Goal: Transaction & Acquisition: Purchase product/service

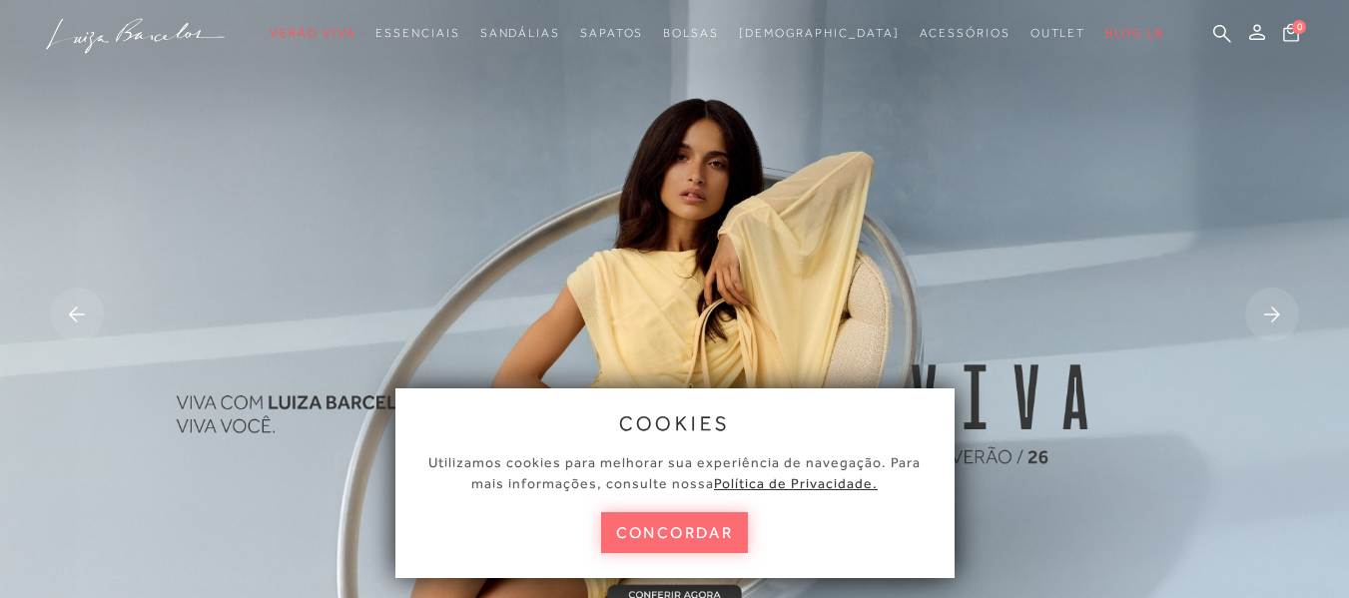
click at [697, 533] on button "concordar" at bounding box center [675, 532] width 148 height 41
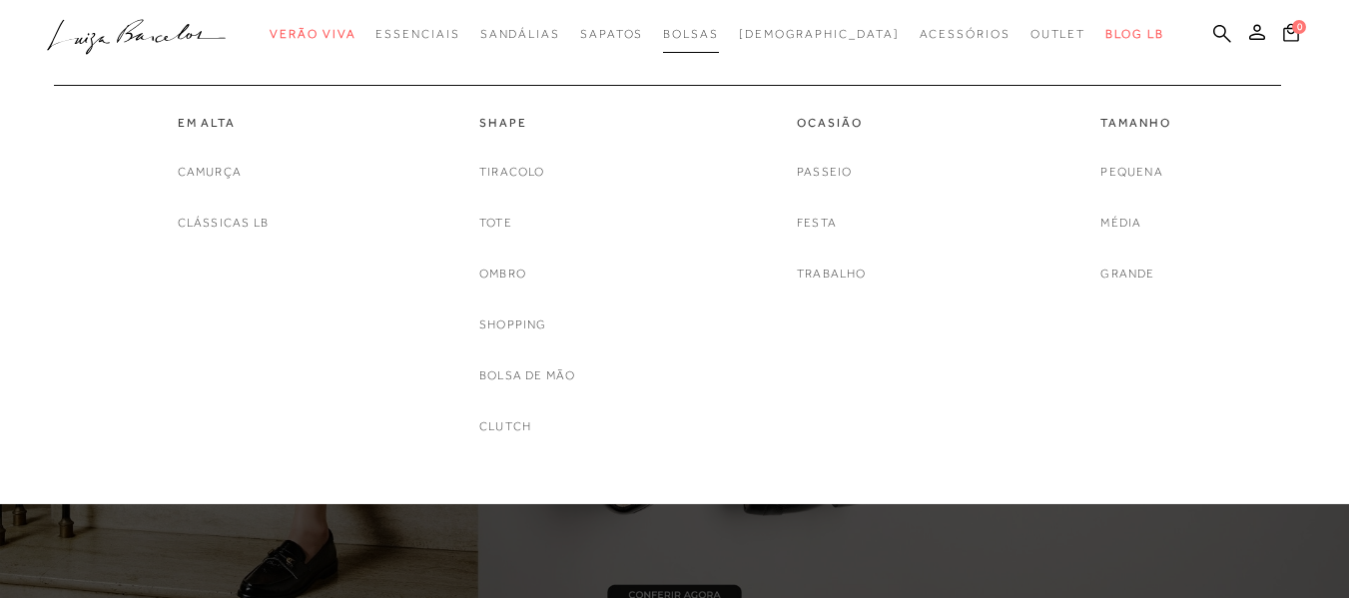
click at [719, 44] on link "Bolsas" at bounding box center [691, 34] width 56 height 37
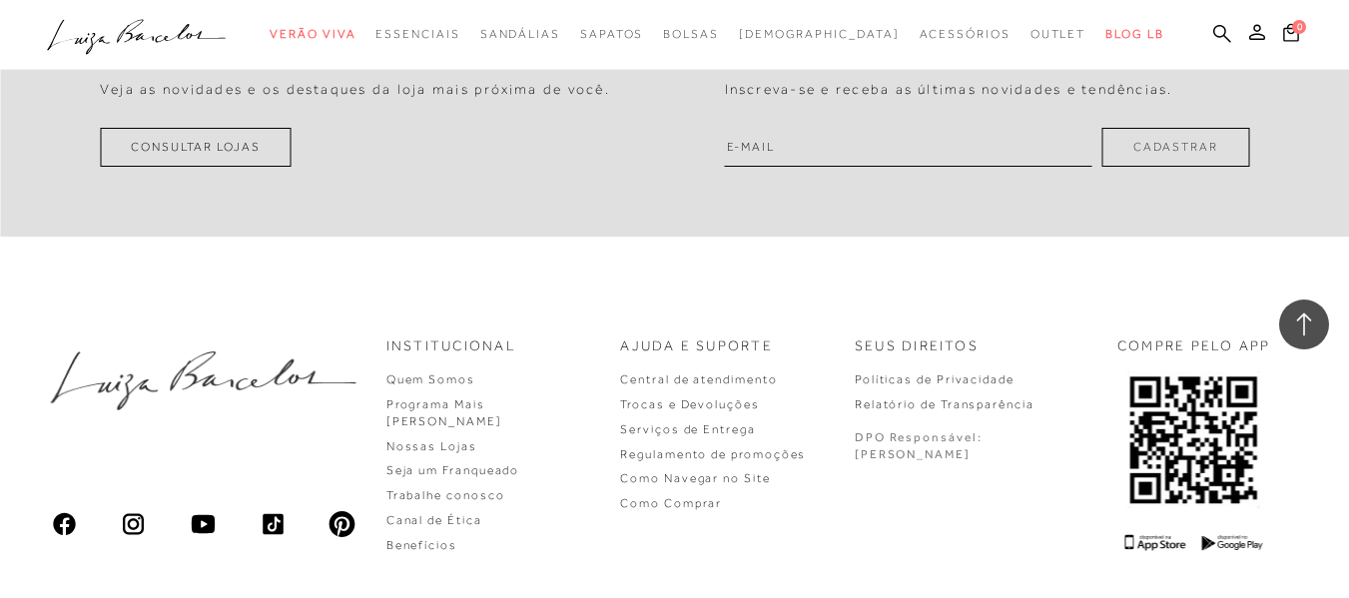
scroll to position [4373, 0]
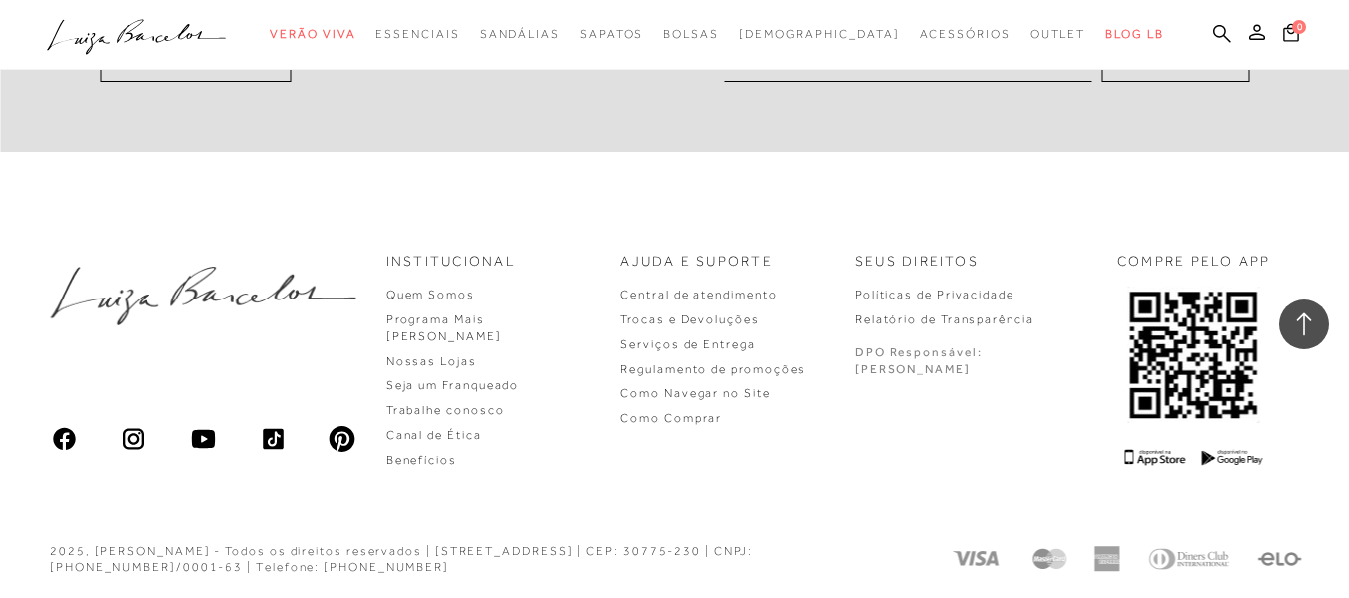
click at [146, 443] on img at bounding box center [134, 439] width 28 height 28
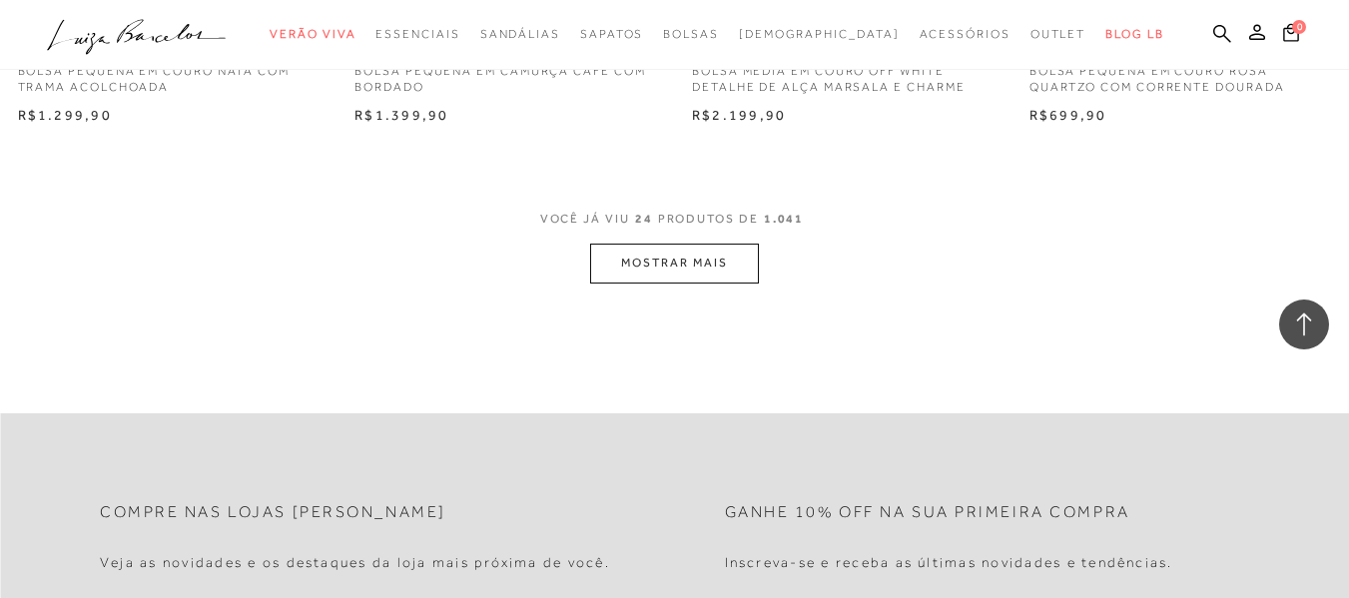
scroll to position [3895, 0]
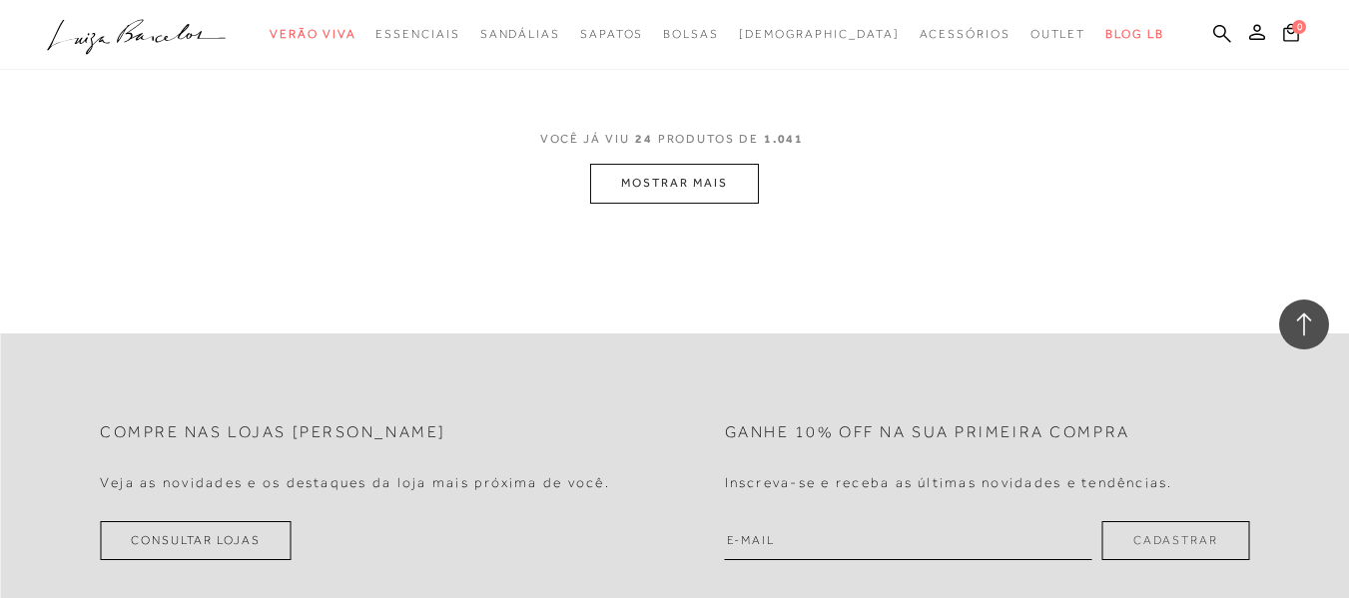
click at [675, 195] on button "MOSTRAR MAIS" at bounding box center [674, 183] width 168 height 39
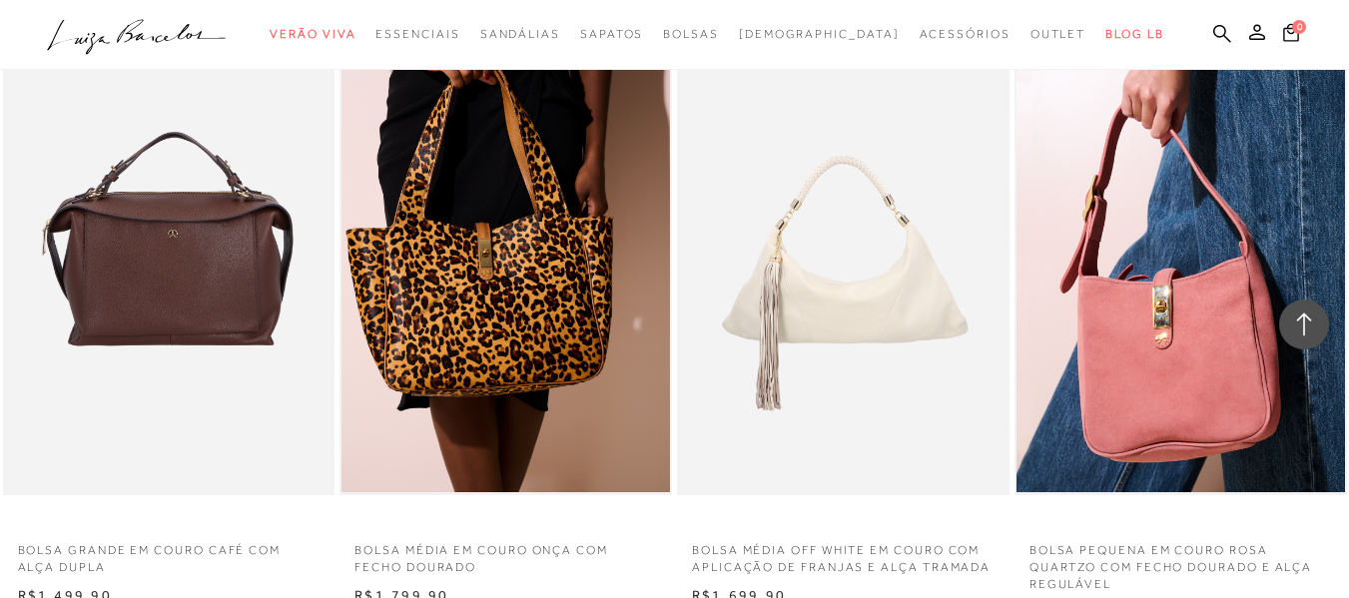
scroll to position [4594, 0]
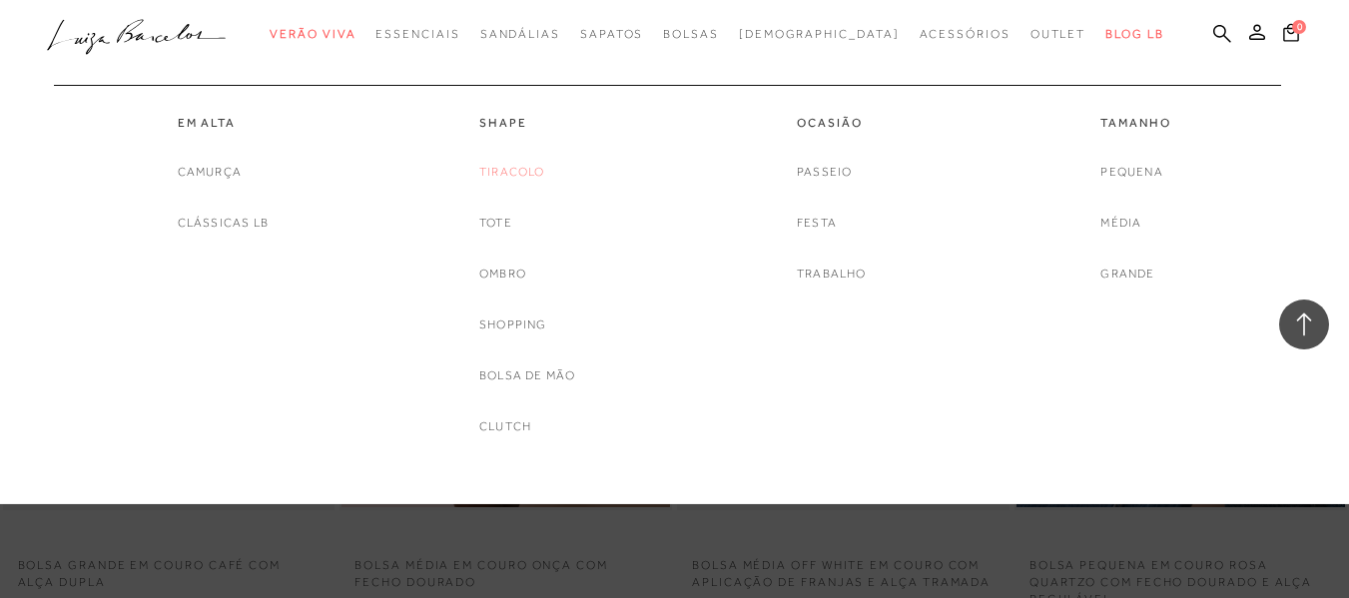
click at [505, 176] on link "Tiracolo" at bounding box center [512, 172] width 66 height 21
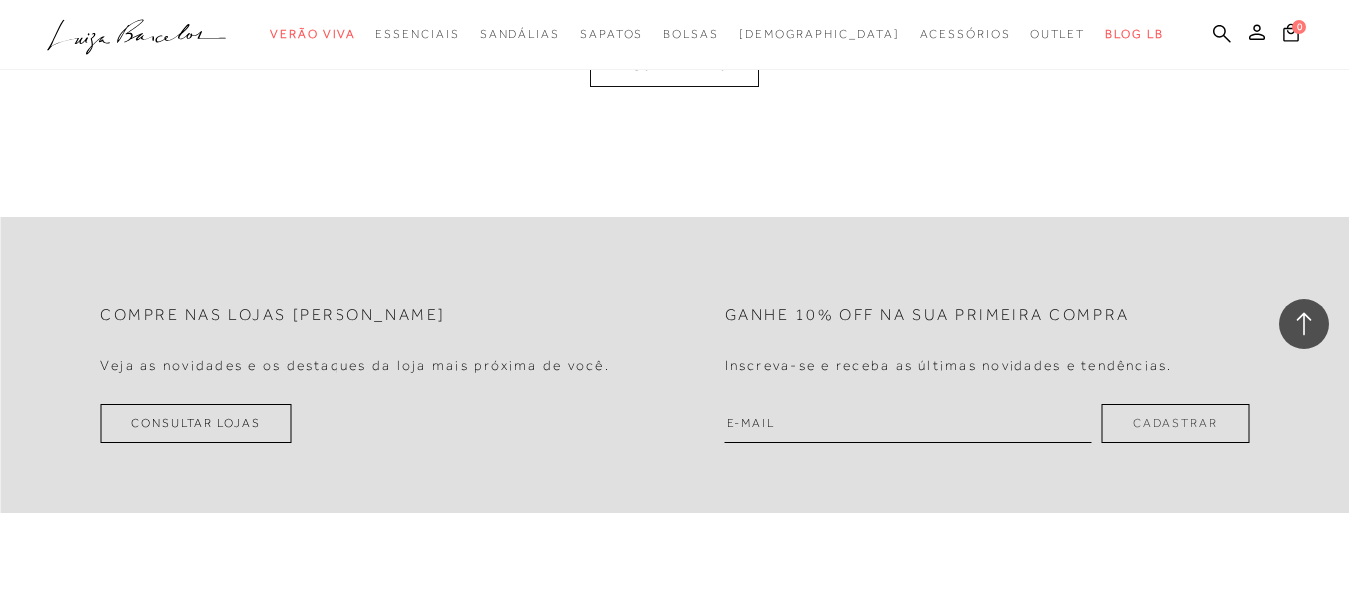
scroll to position [3795, 0]
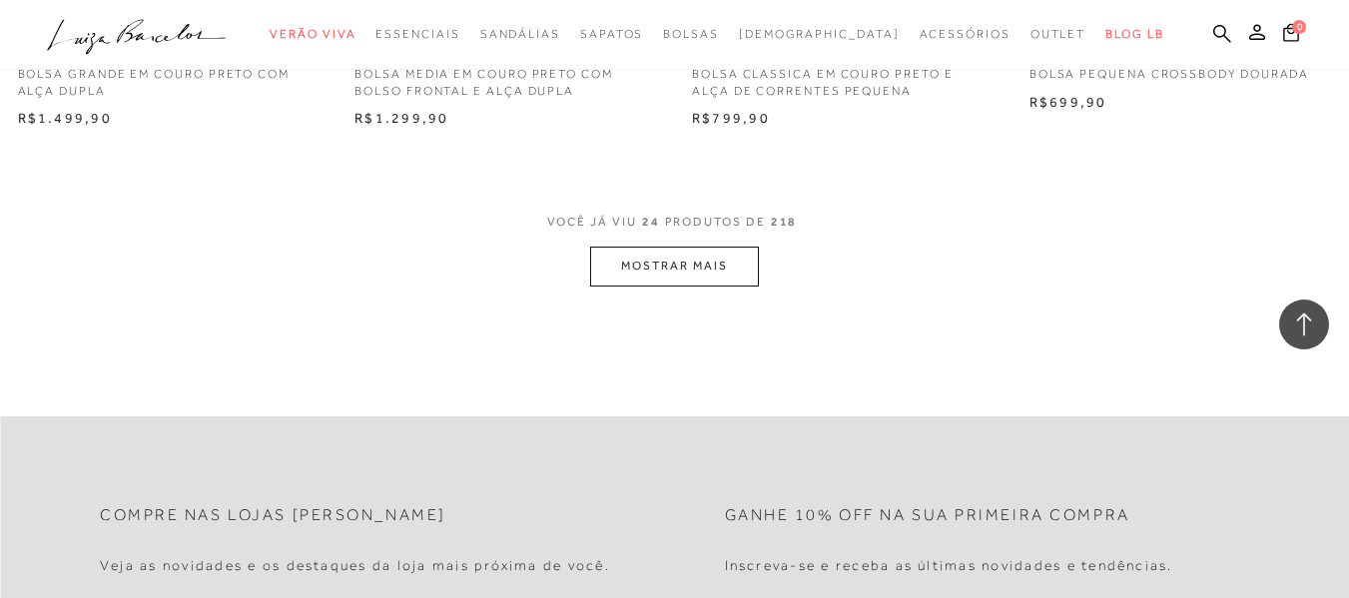
click at [666, 265] on button "MOSTRAR MAIS" at bounding box center [674, 266] width 168 height 39
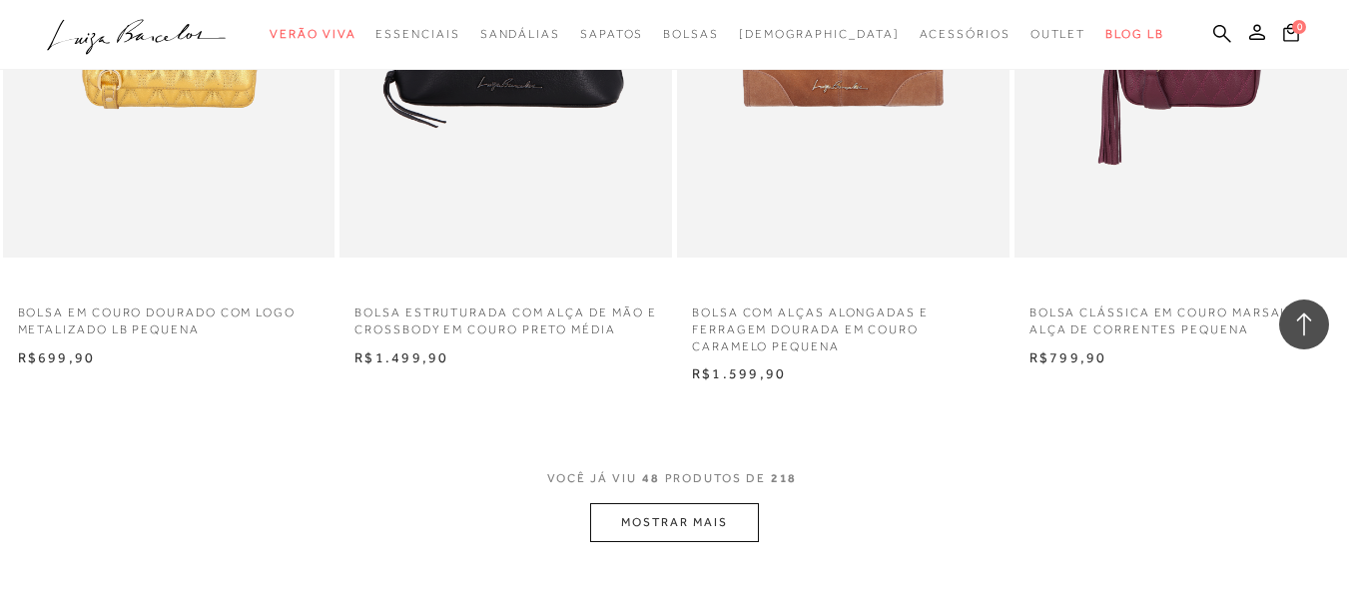
scroll to position [7390, 0]
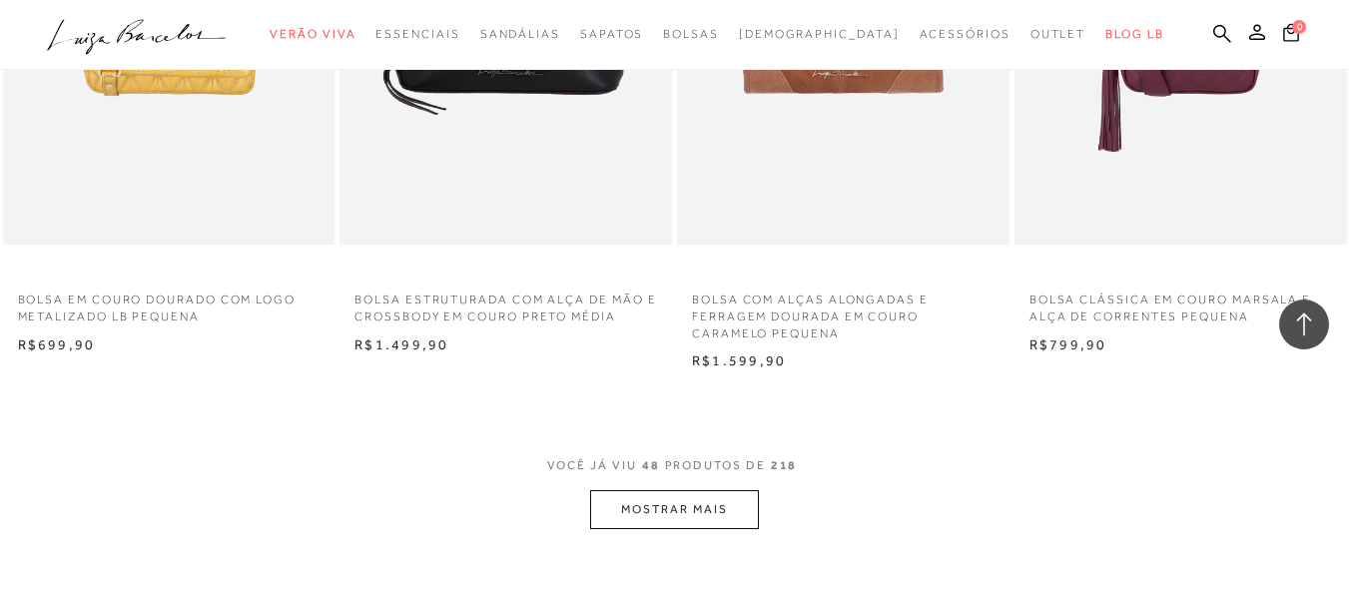
click at [712, 493] on button "MOSTRAR MAIS" at bounding box center [674, 509] width 168 height 39
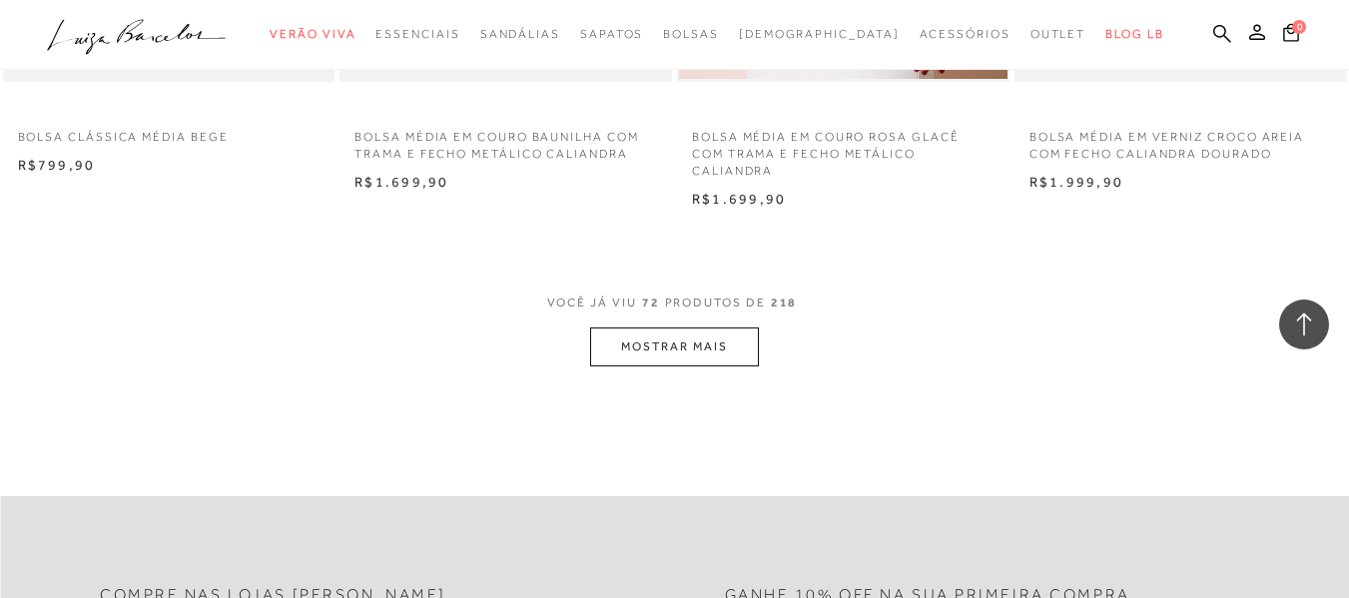
scroll to position [11385, 0]
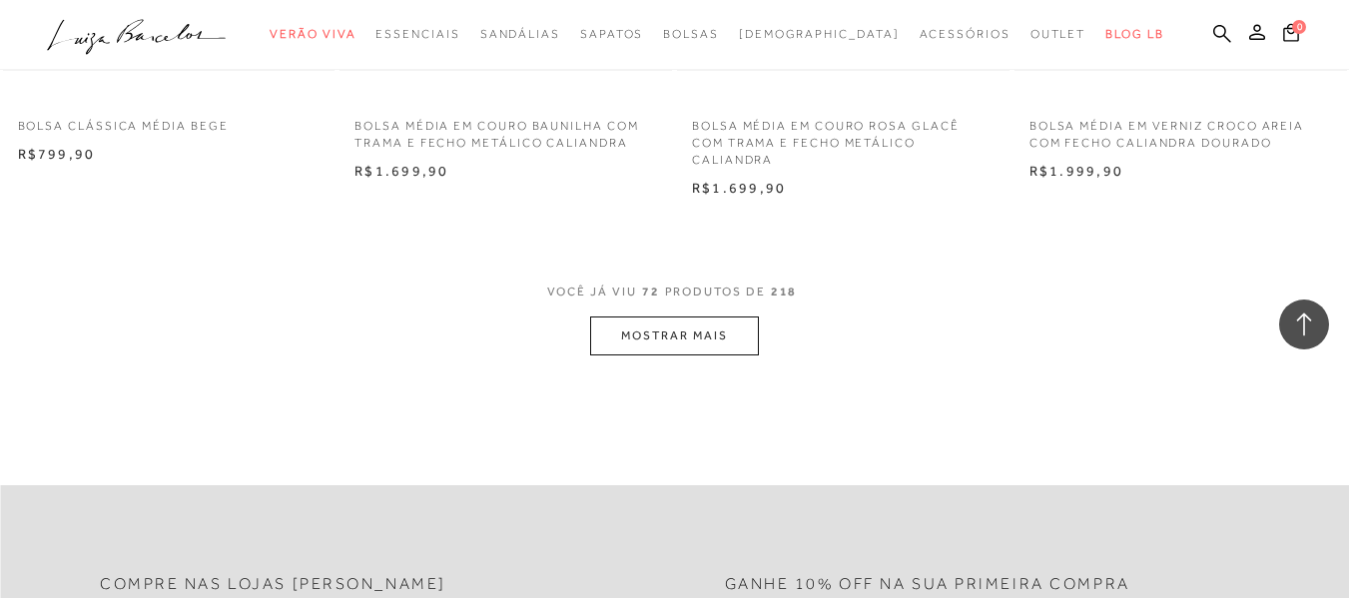
click at [716, 335] on button "MOSTRAR MAIS" at bounding box center [674, 336] width 168 height 39
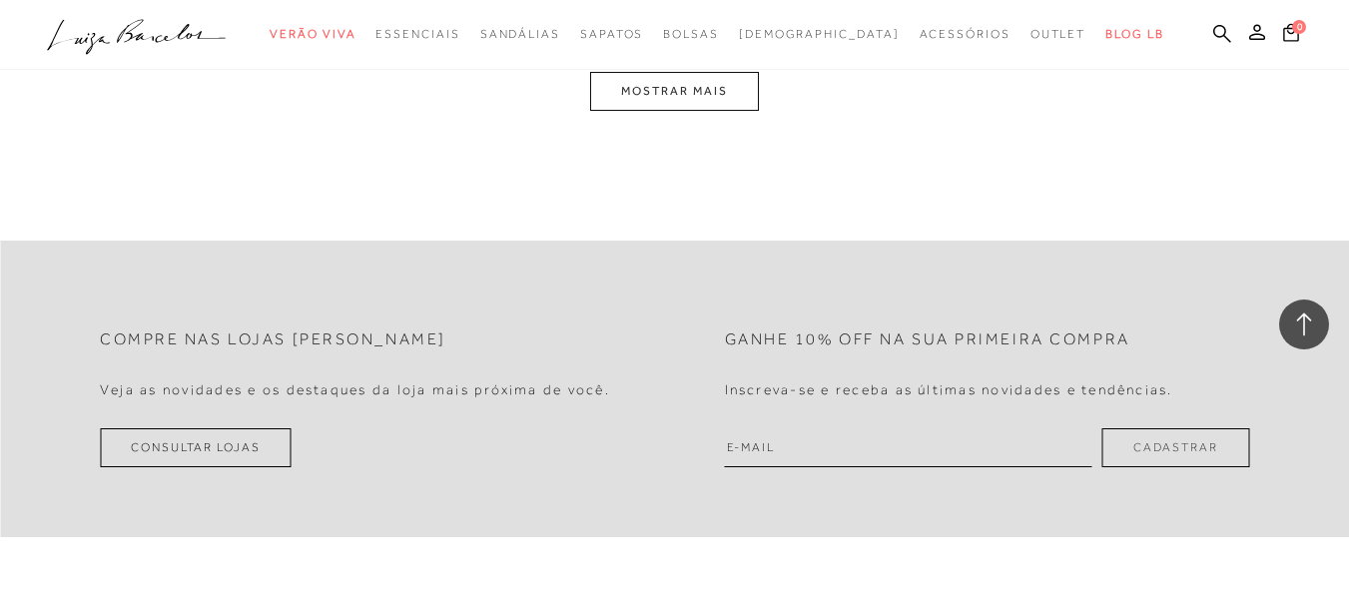
scroll to position [15280, 0]
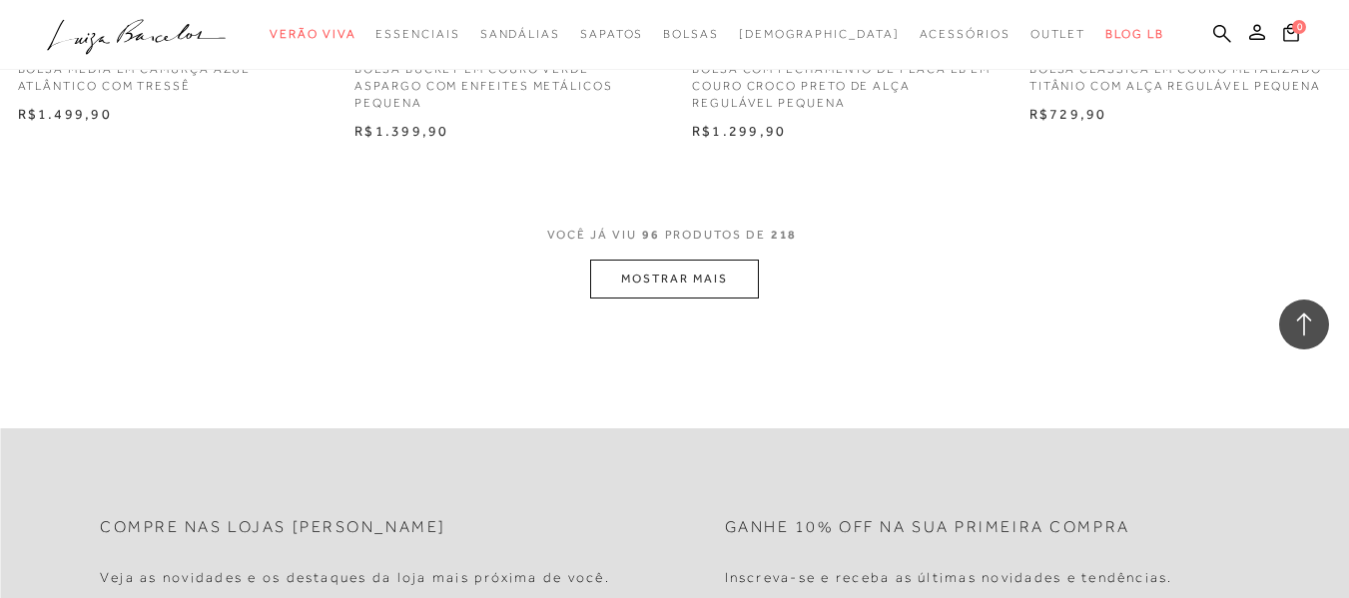
click at [689, 295] on button "MOSTRAR MAIS" at bounding box center [674, 279] width 168 height 39
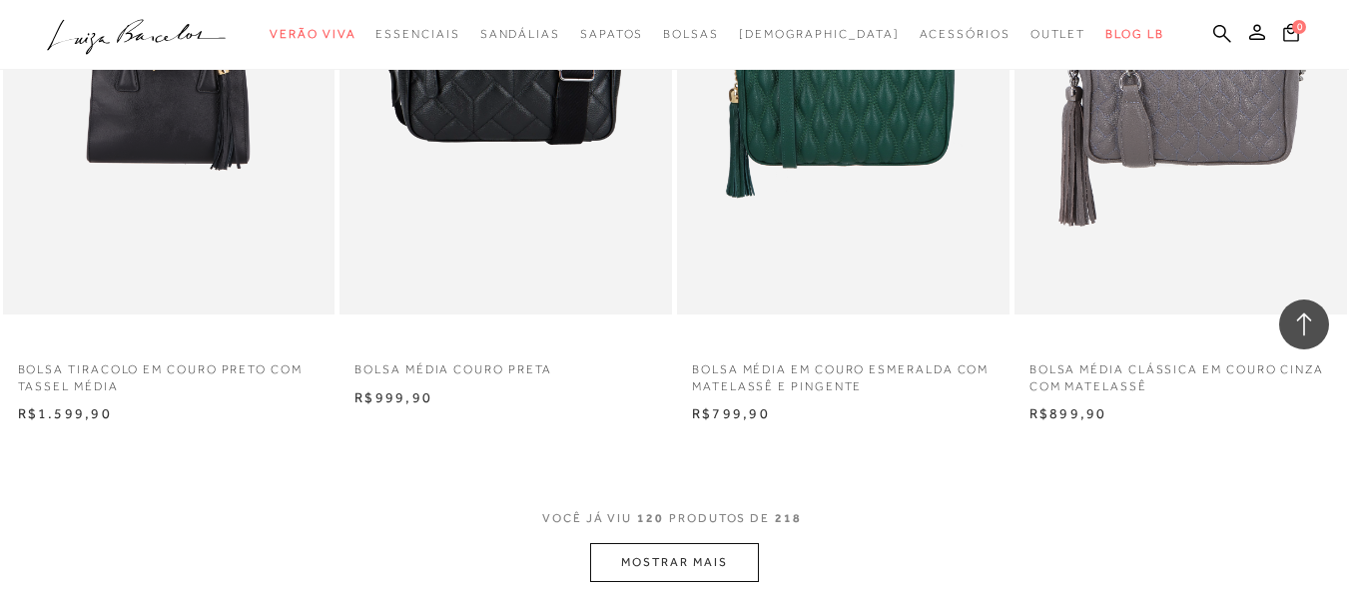
scroll to position [19075, 0]
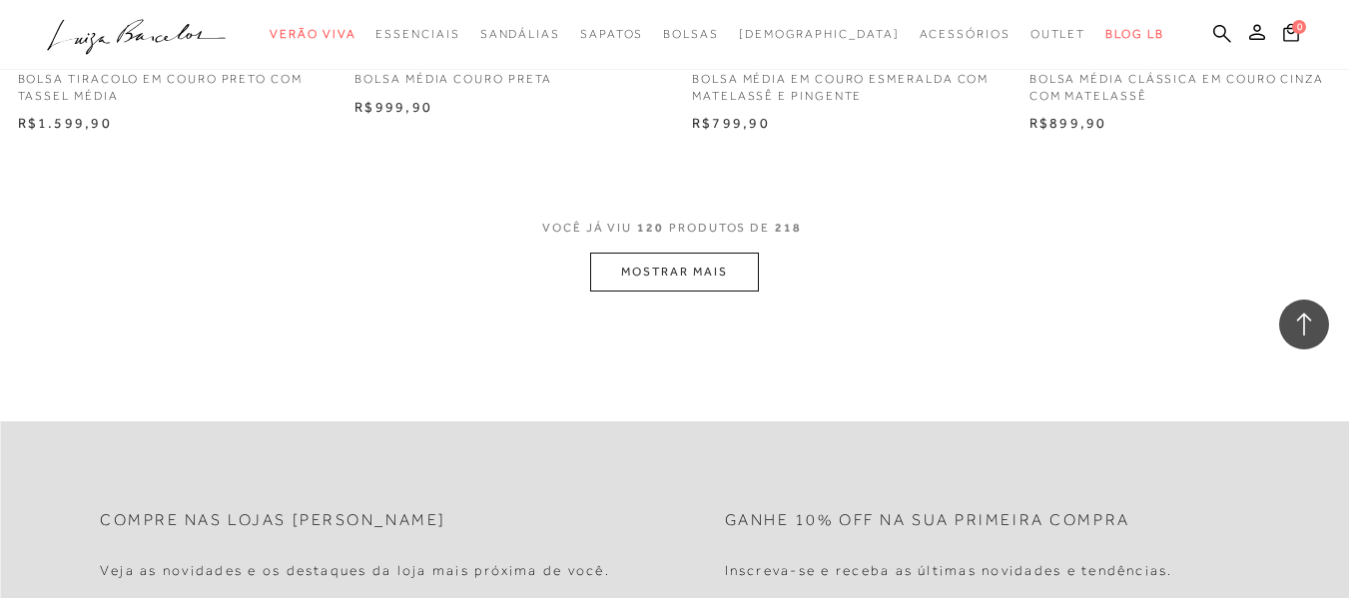
click at [680, 284] on button "MOSTRAR MAIS" at bounding box center [674, 272] width 168 height 39
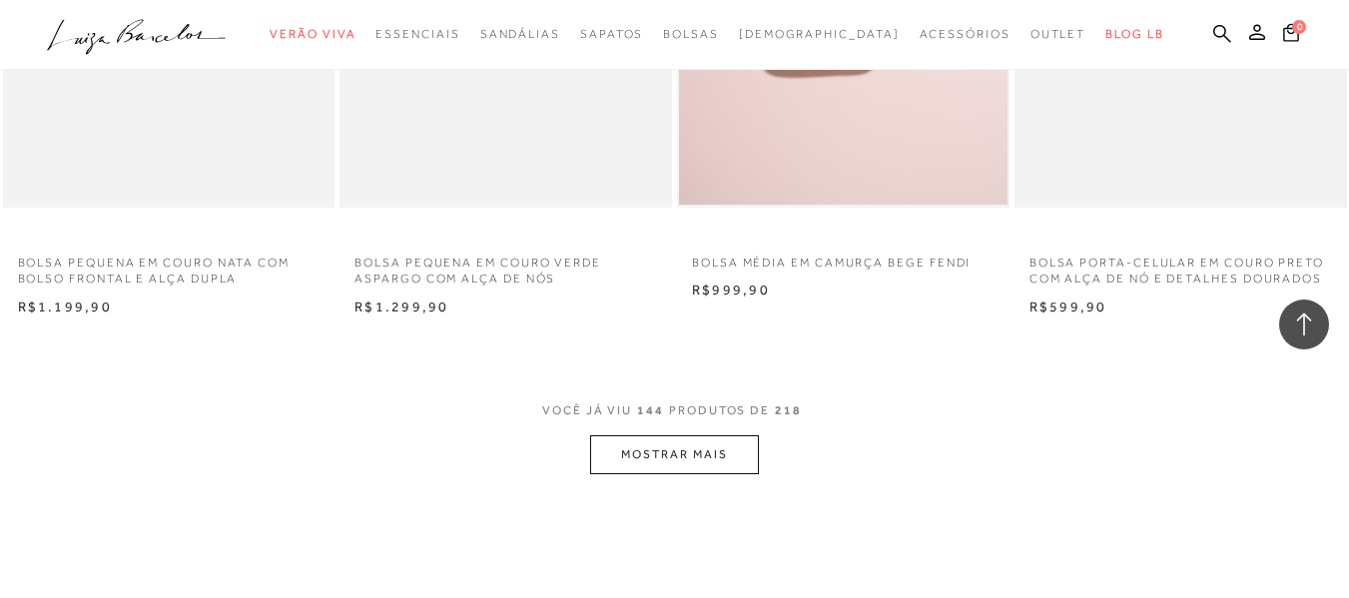
scroll to position [22670, 0]
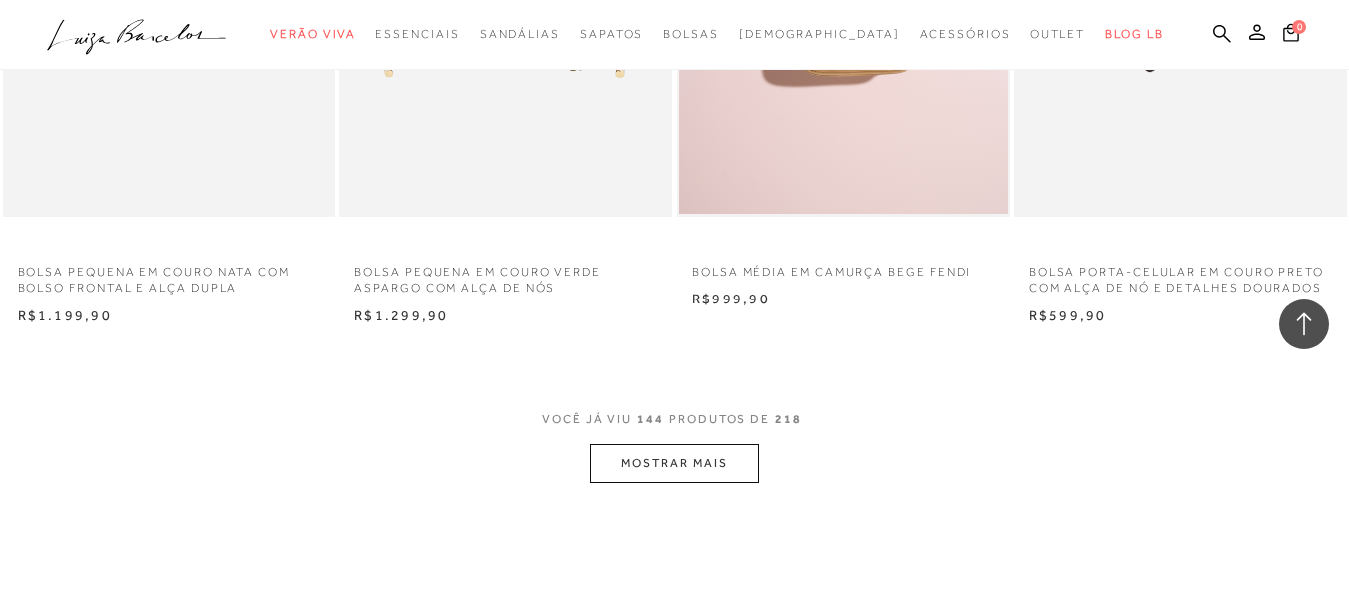
click at [707, 477] on button "MOSTRAR MAIS" at bounding box center [674, 463] width 168 height 39
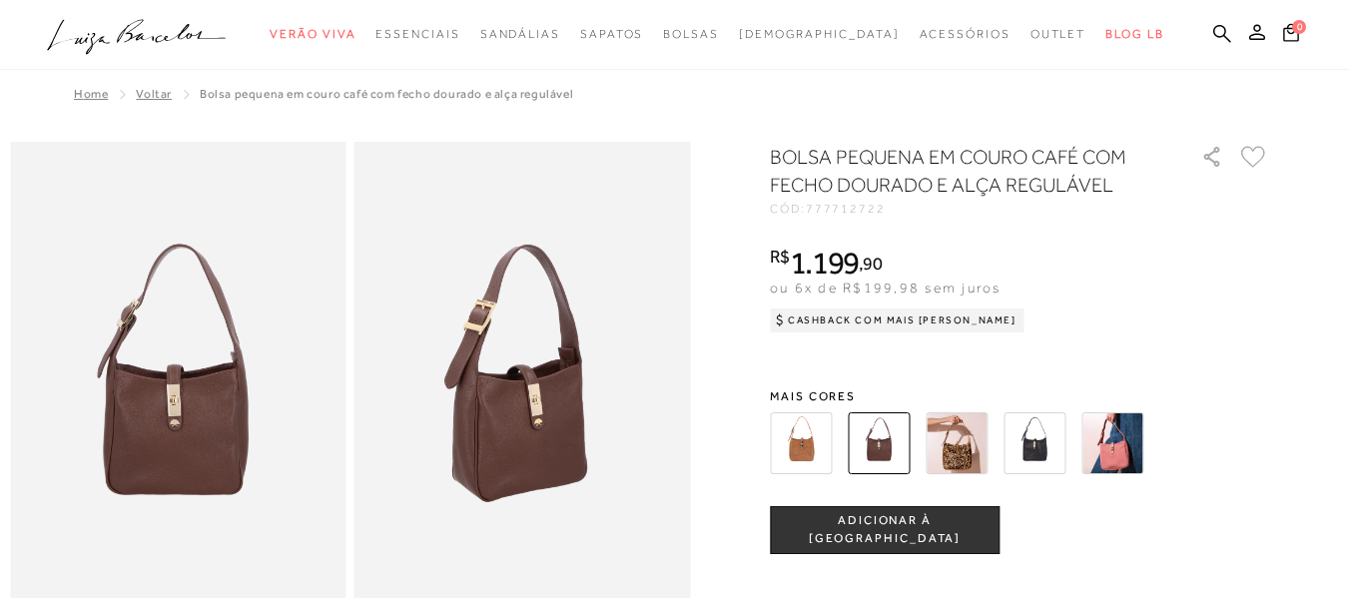
click at [947, 451] on img at bounding box center [957, 443] width 62 height 62
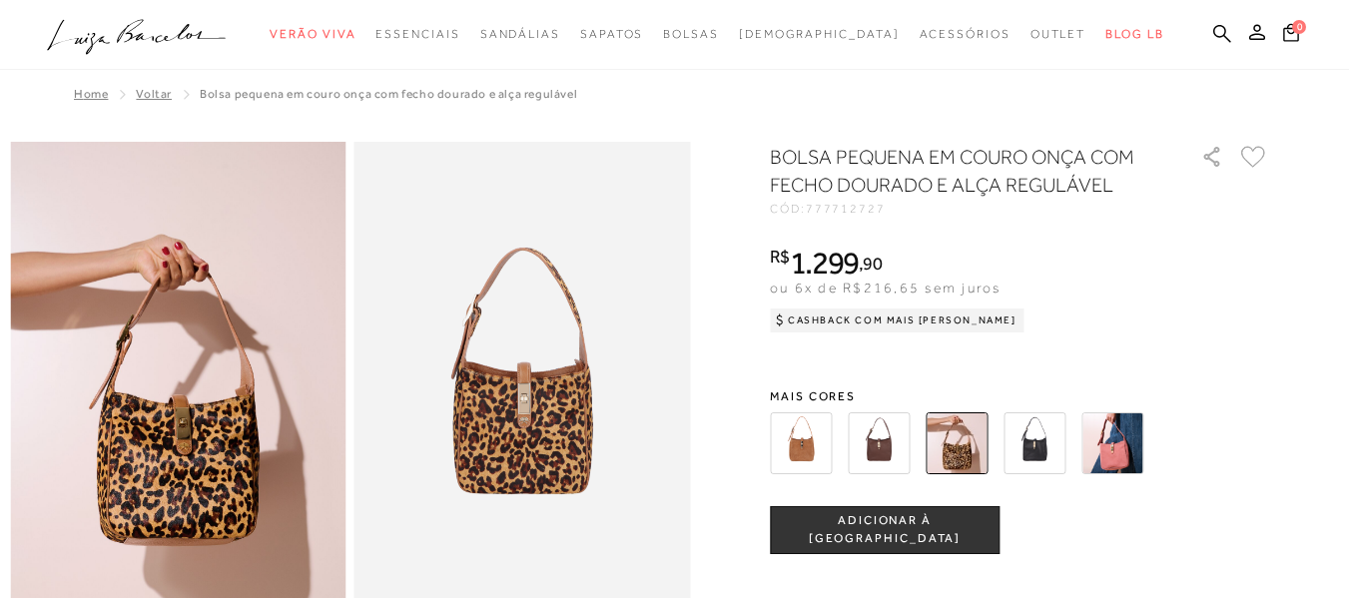
click at [1134, 434] on img at bounding box center [1113, 443] width 62 height 62
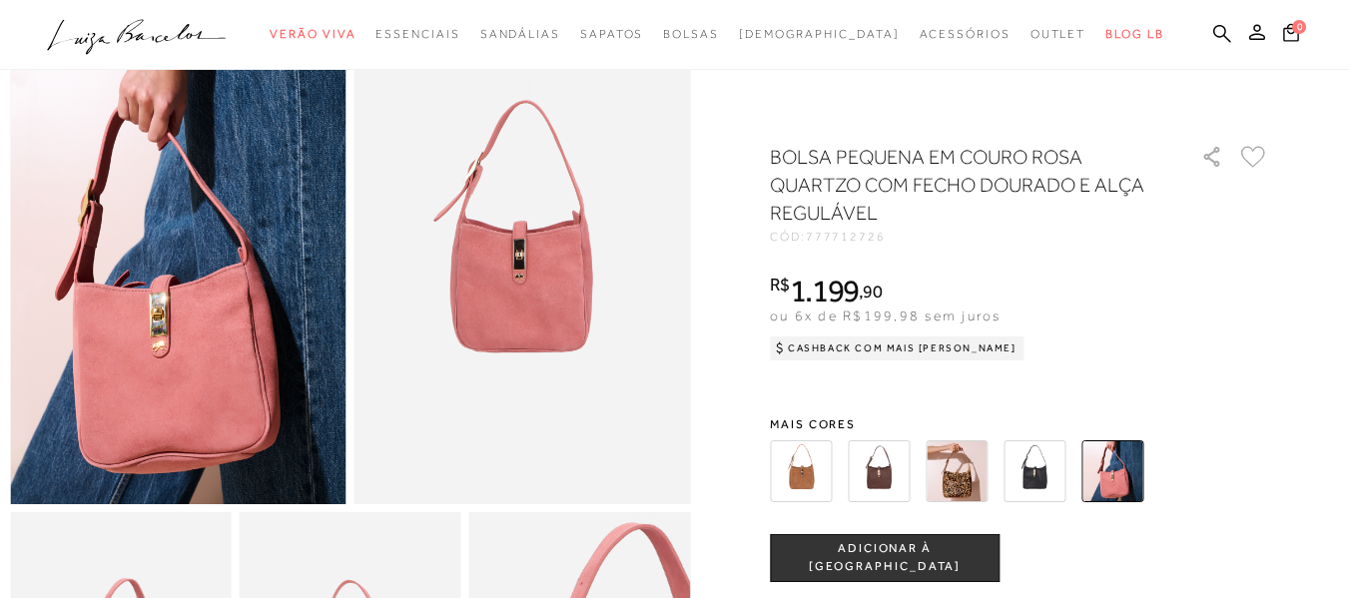
scroll to position [200, 0]
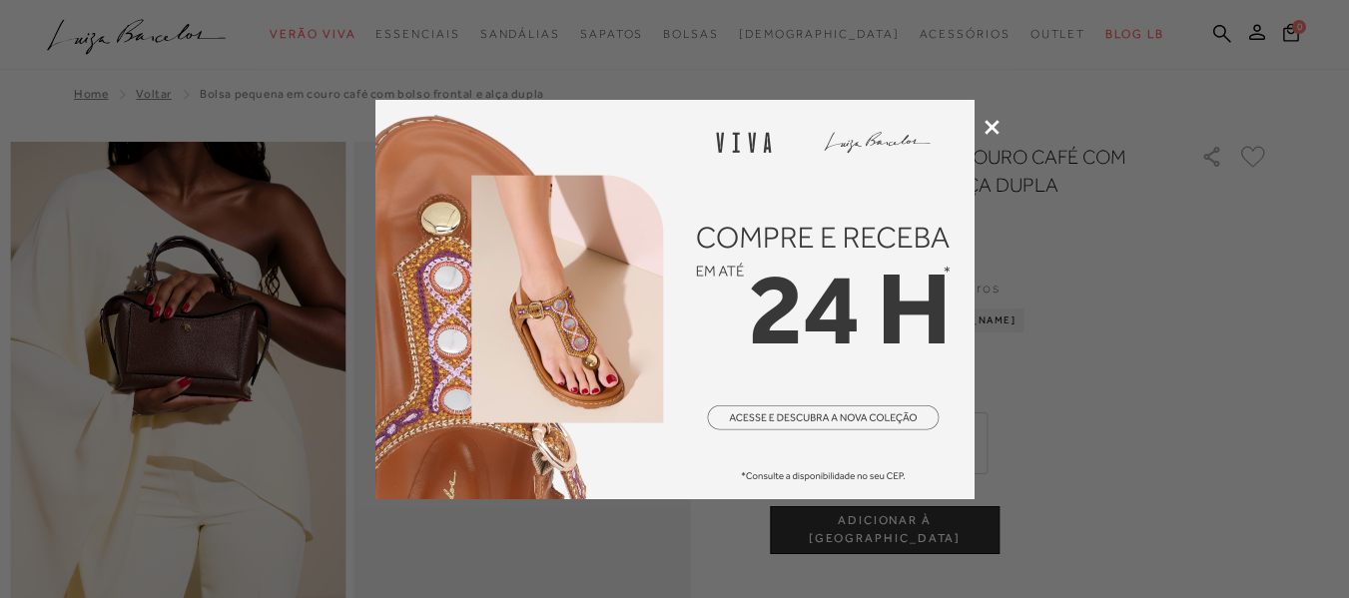
click at [1002, 123] on div at bounding box center [674, 299] width 1349 height 598
click at [991, 128] on icon at bounding box center [992, 127] width 15 height 15
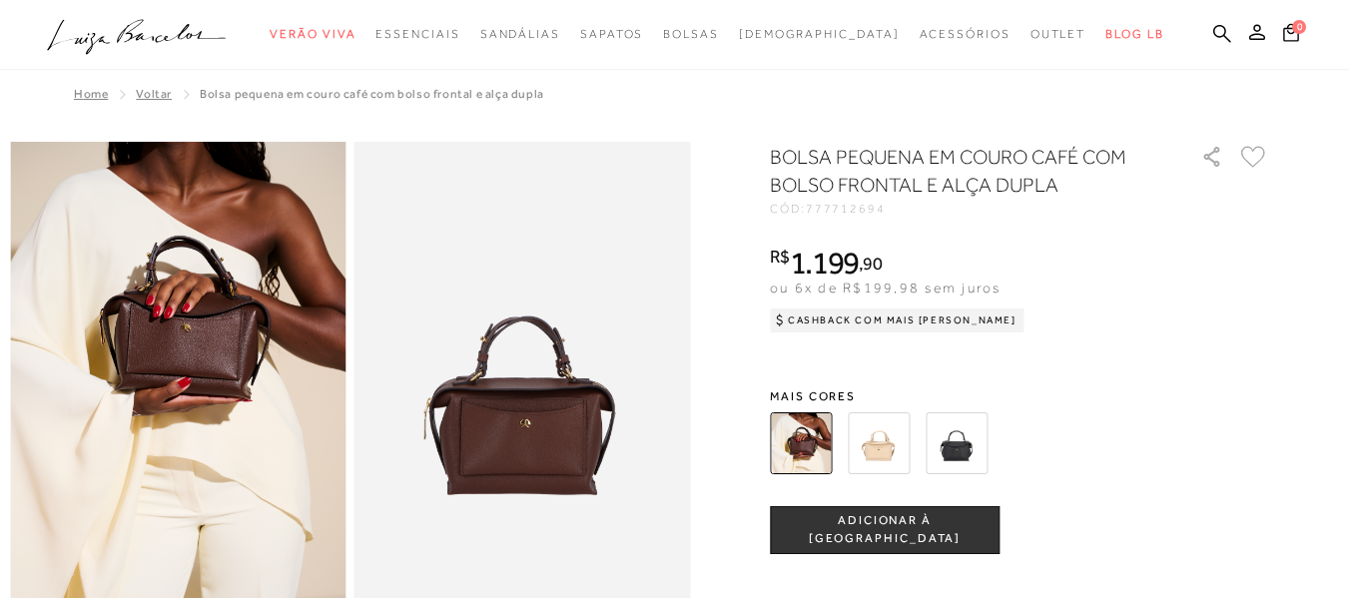
click at [959, 448] on img at bounding box center [957, 443] width 62 height 62
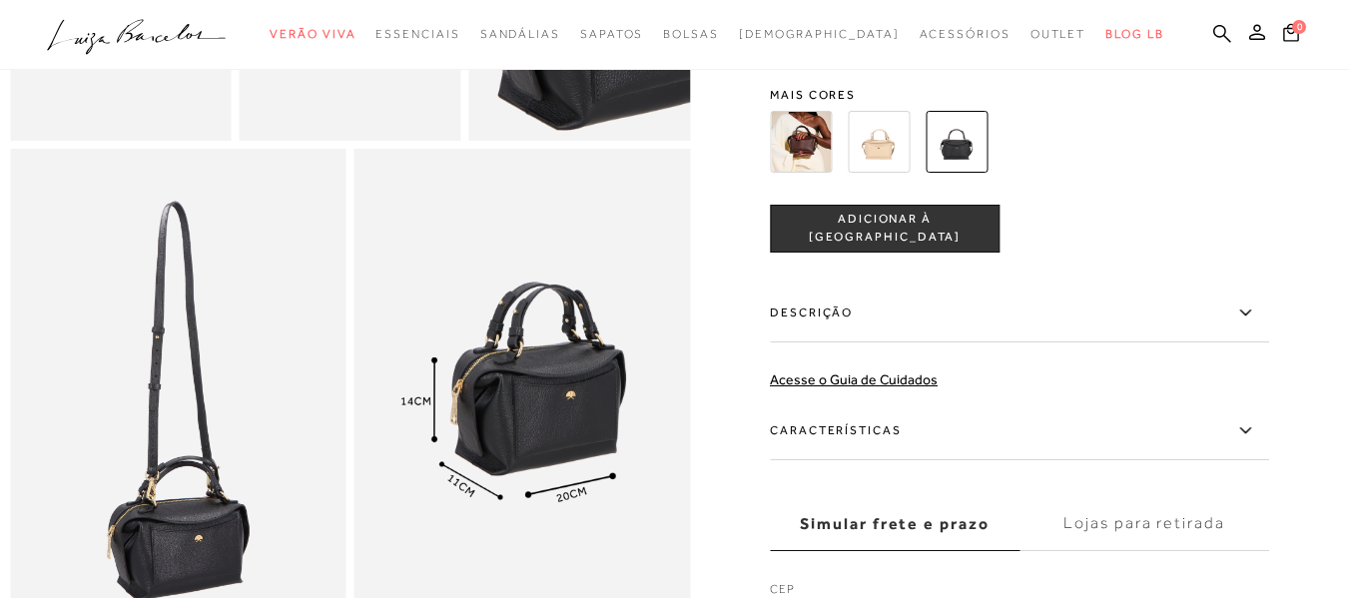
scroll to position [799, 0]
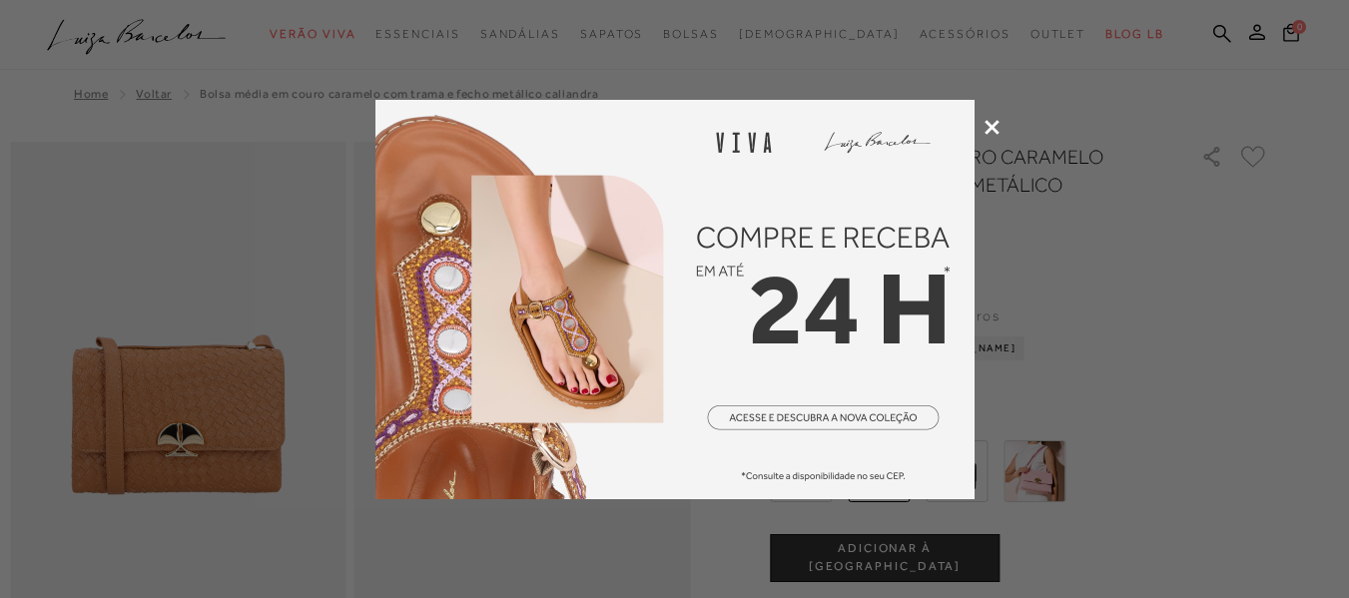
click at [989, 118] on div at bounding box center [674, 299] width 1349 height 598
click at [987, 125] on icon at bounding box center [992, 127] width 15 height 15
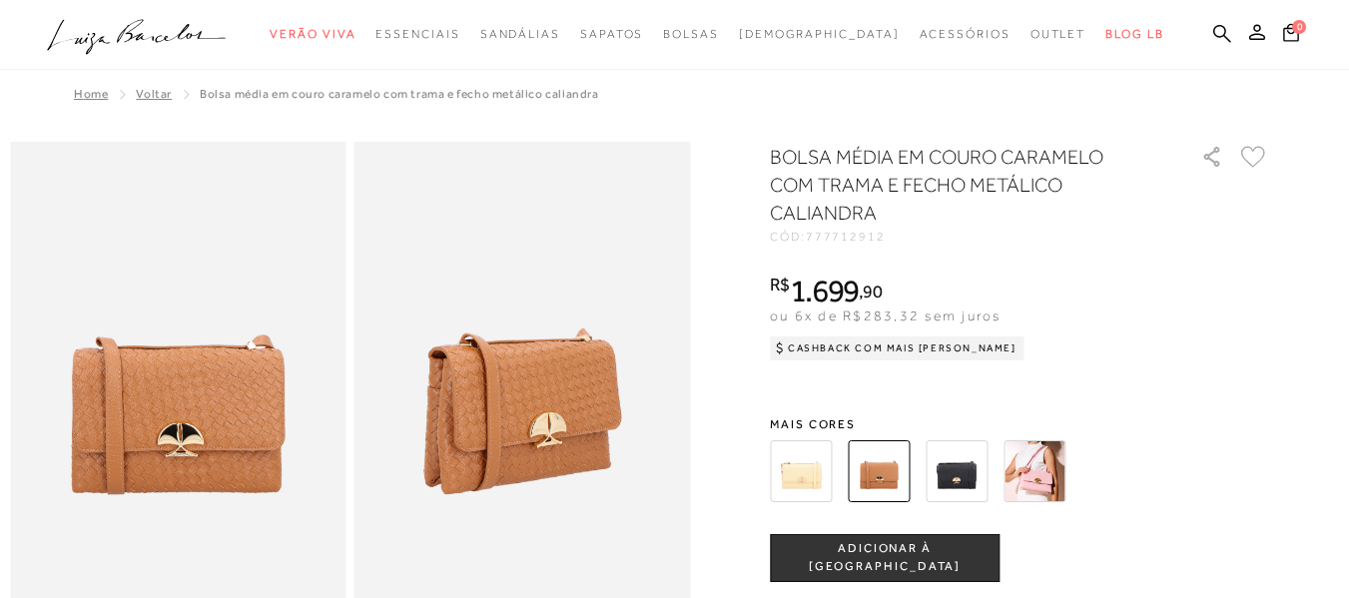
click at [1065, 460] on img at bounding box center [1035, 471] width 62 height 62
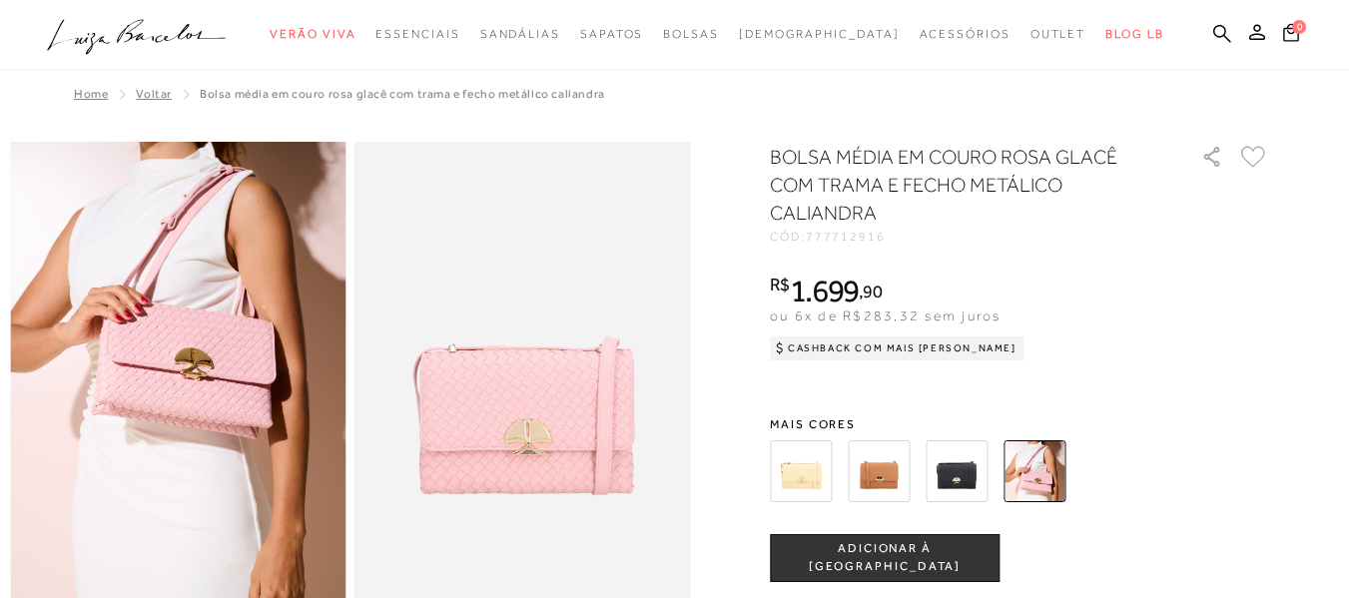
click at [951, 465] on img at bounding box center [957, 471] width 62 height 62
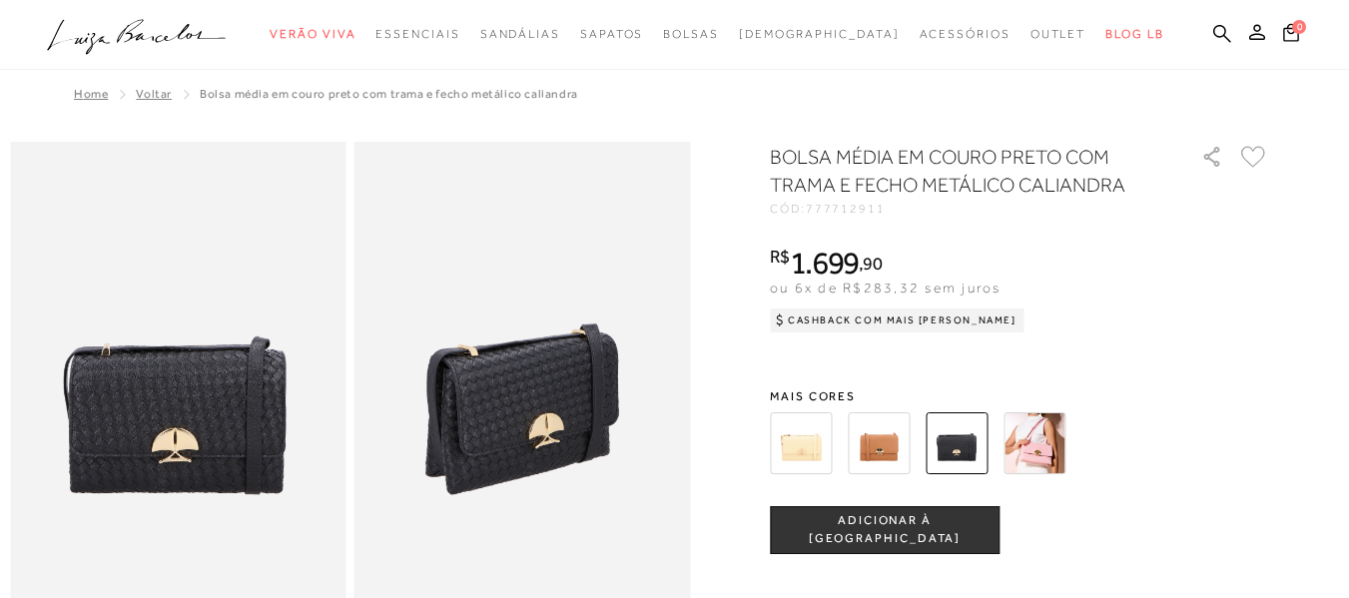
click at [139, 480] on img at bounding box center [178, 394] width 337 height 504
click at [1156, 349] on div "BOLSA MÉDIA EM COURO PRETO COM TRAMA E FECHO METÁLICO CALIANDRA CÓD: 777712911 …" at bounding box center [1019, 549] width 499 height 812
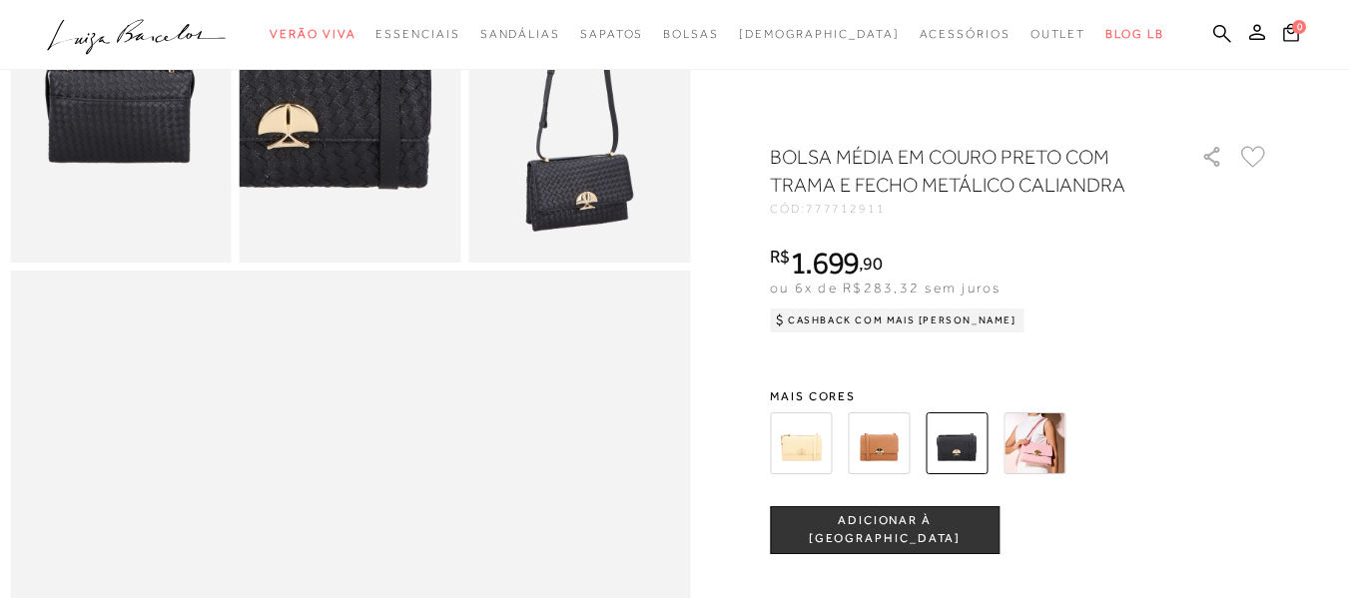
scroll to position [799, 0]
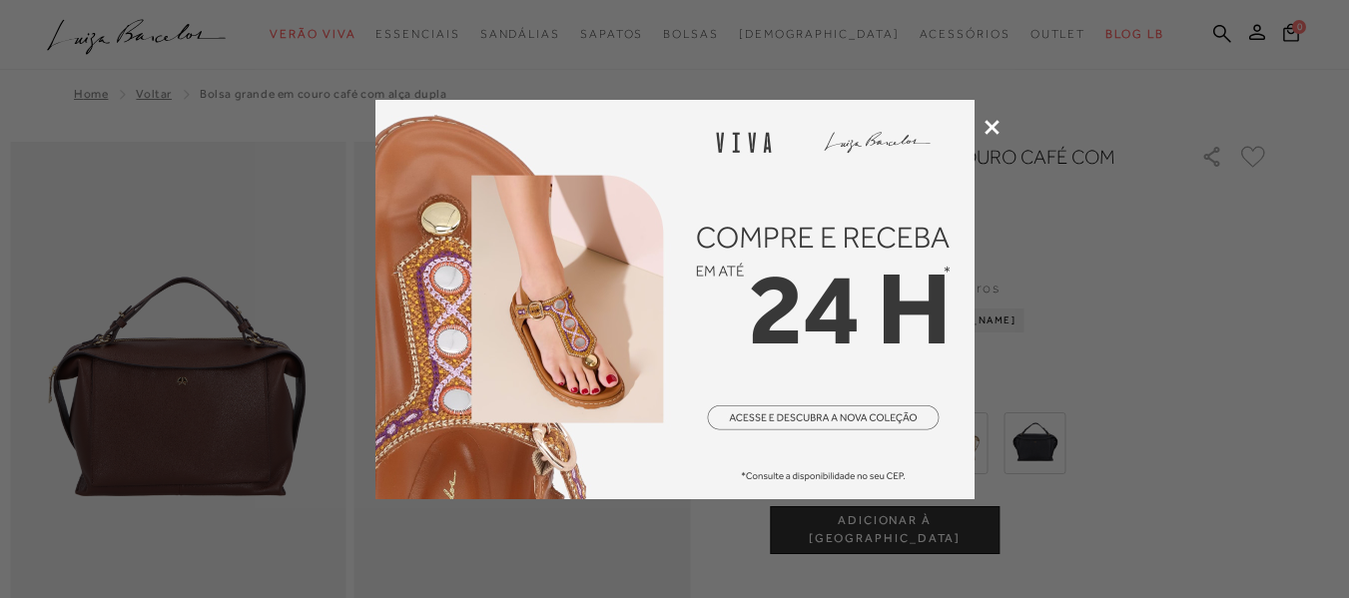
click at [995, 123] on icon at bounding box center [992, 127] width 15 height 15
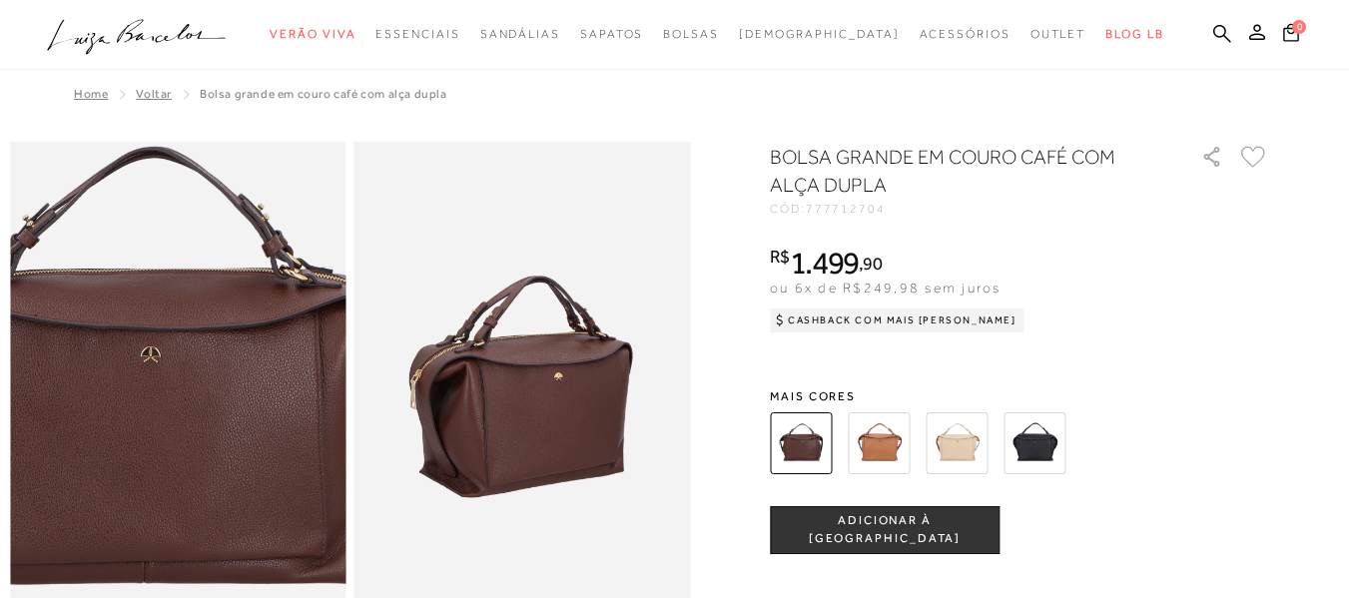
click at [212, 413] on img at bounding box center [141, 380] width 672 height 1009
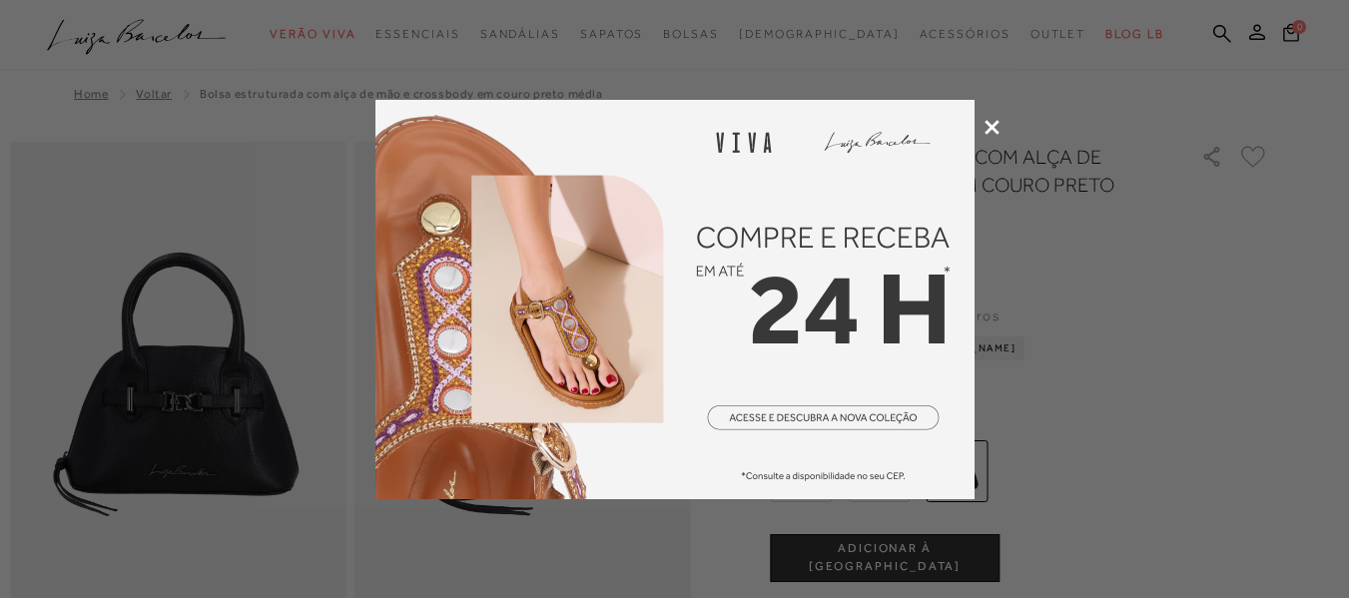
click at [994, 134] on icon at bounding box center [992, 127] width 15 height 15
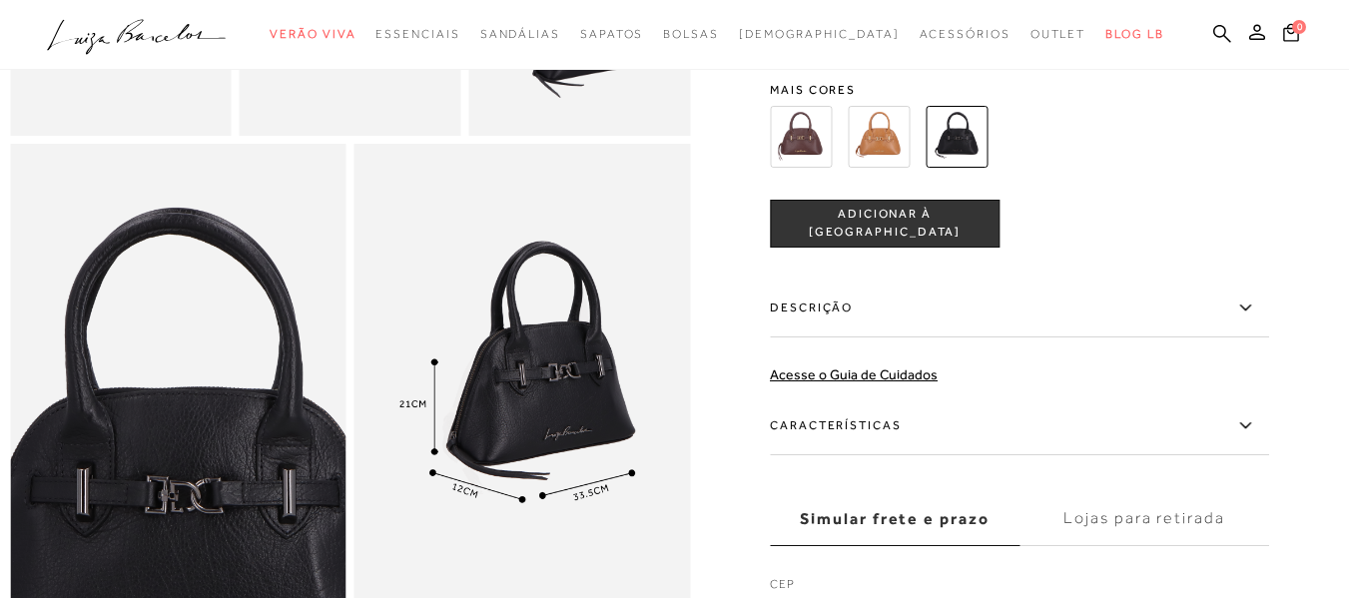
scroll to position [899, 0]
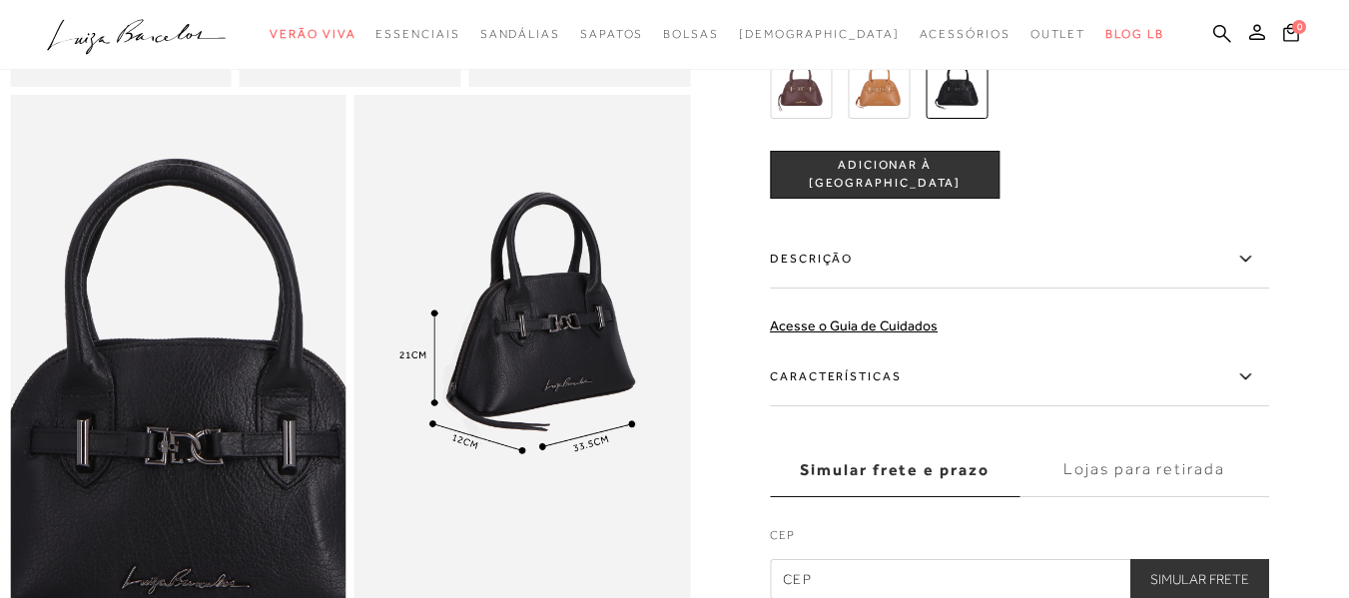
click at [806, 119] on img at bounding box center [801, 88] width 62 height 62
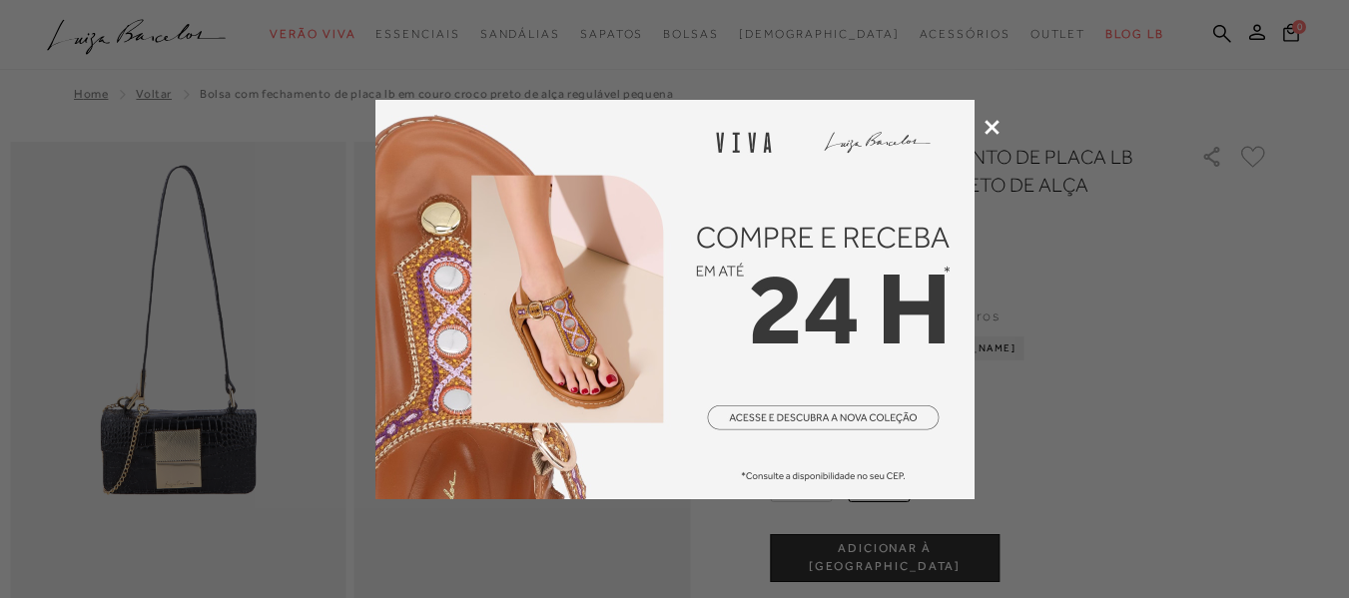
click at [986, 130] on icon at bounding box center [992, 127] width 15 height 15
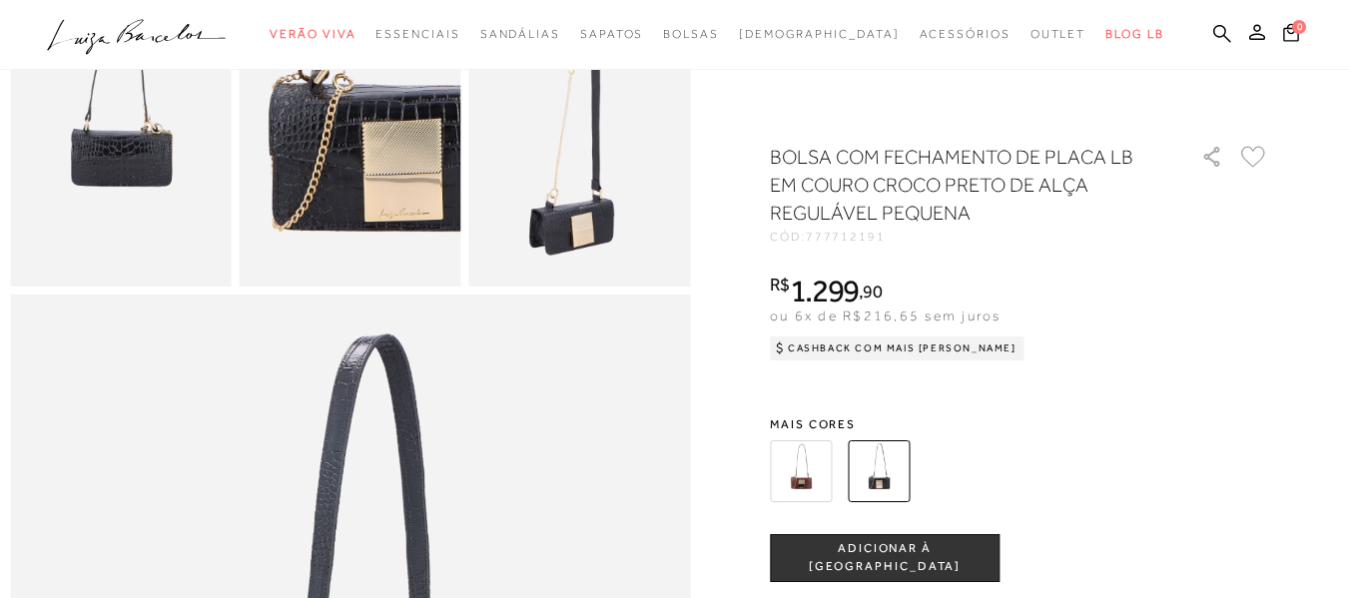
scroll to position [399, 0]
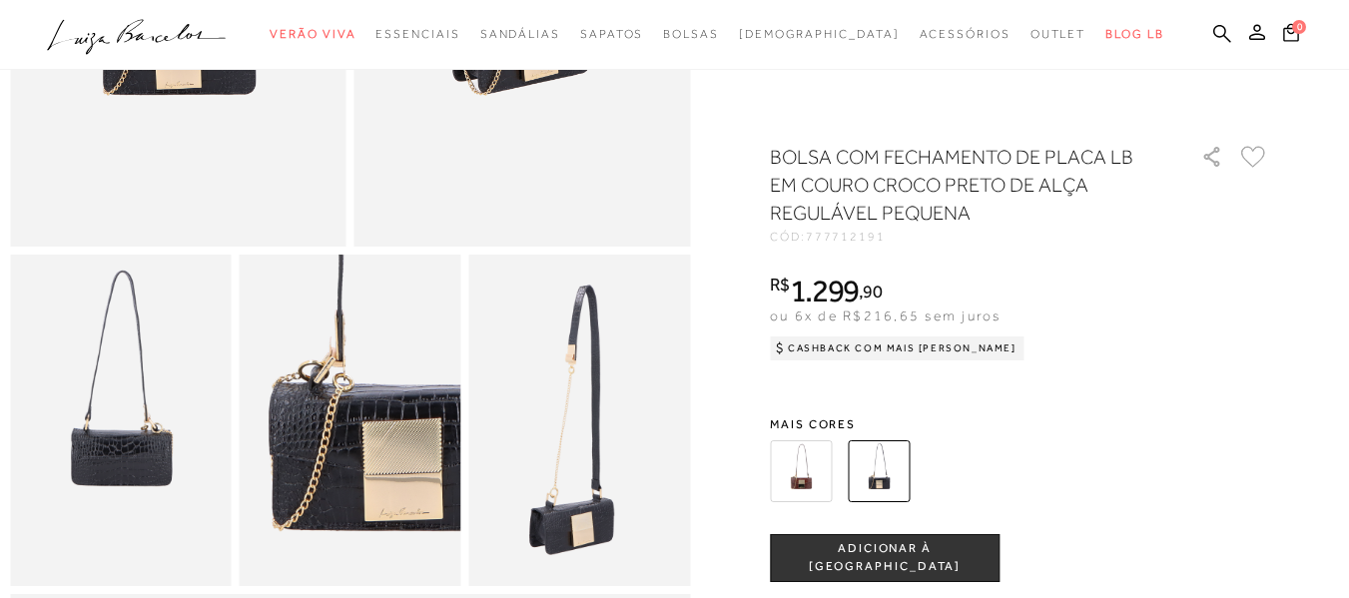
click at [412, 502] on img at bounding box center [351, 421] width 222 height 333
click at [1195, 454] on div at bounding box center [996, 471] width 464 height 74
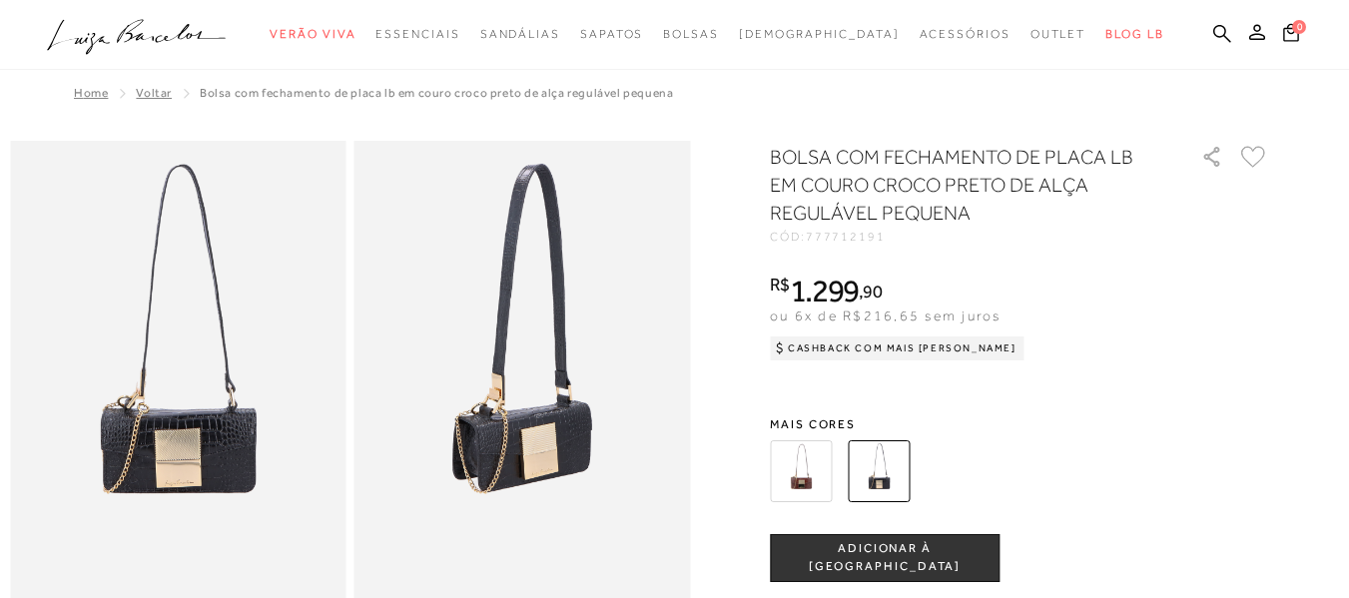
scroll to position [0, 0]
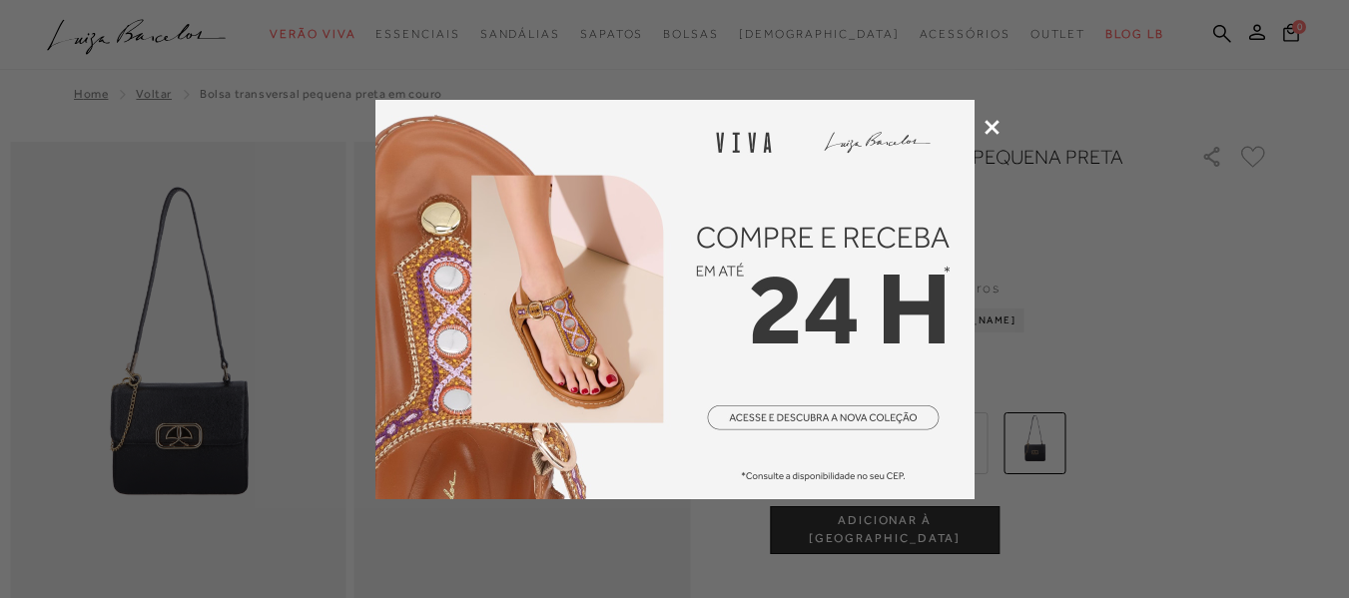
click at [998, 112] on div at bounding box center [674, 299] width 1349 height 598
click at [994, 122] on icon at bounding box center [992, 127] width 15 height 15
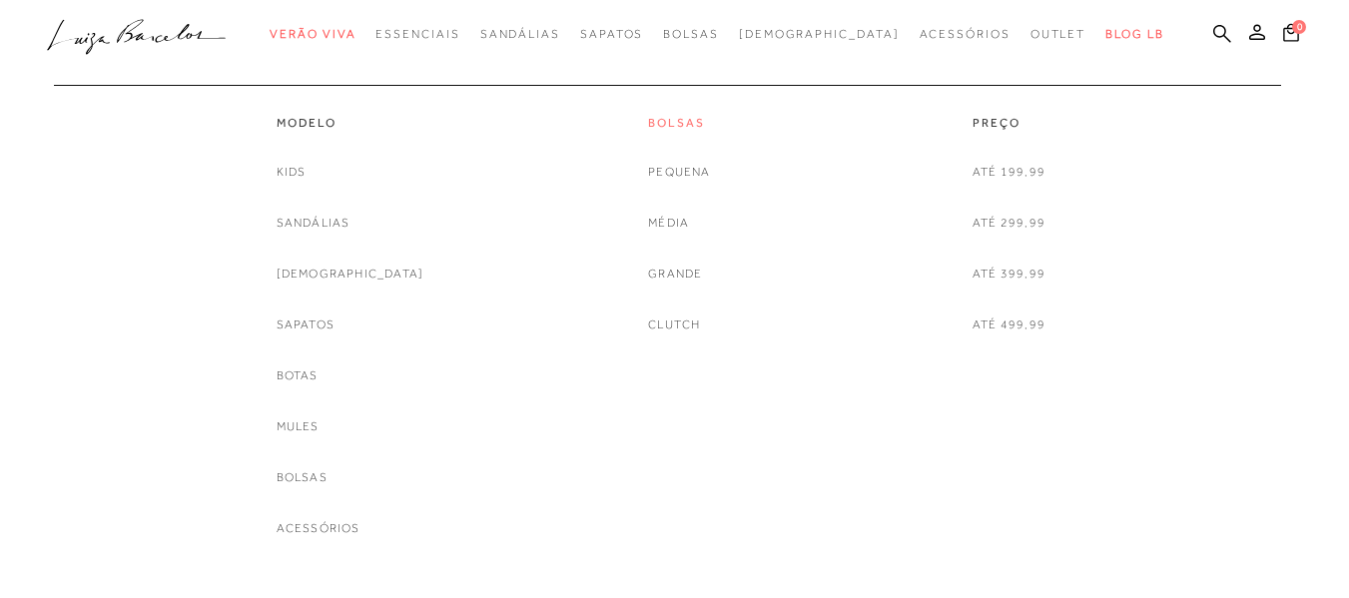
click at [672, 115] on link "Bolsas" at bounding box center [679, 123] width 62 height 17
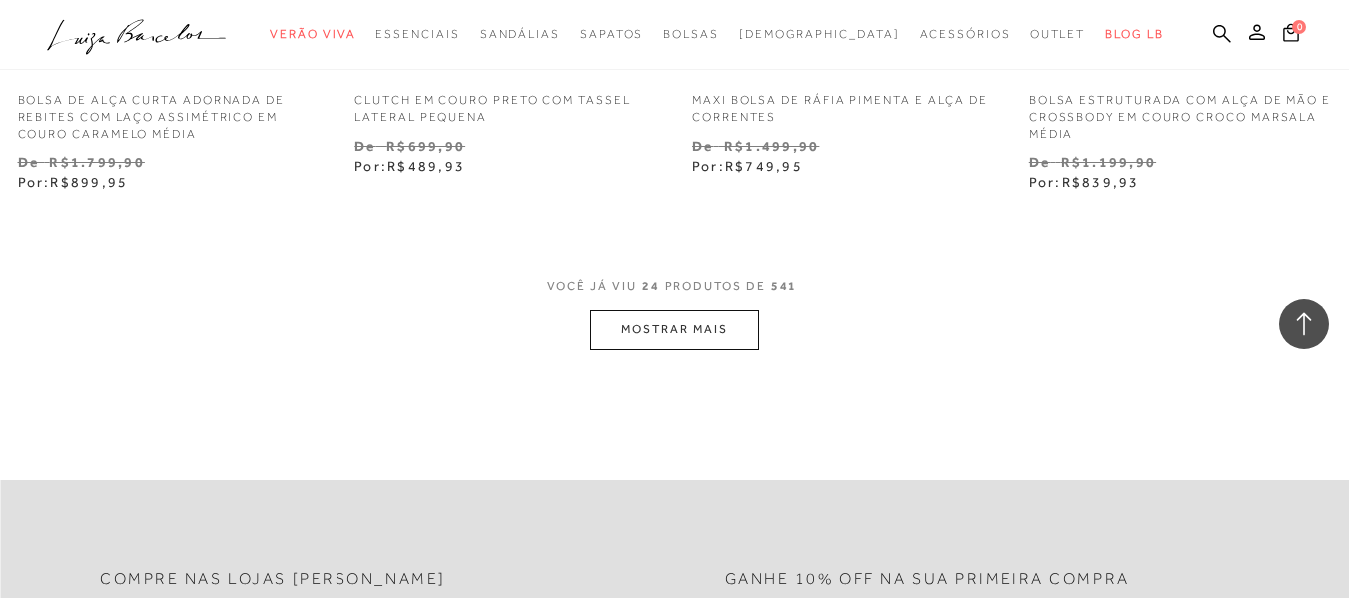
scroll to position [3895, 0]
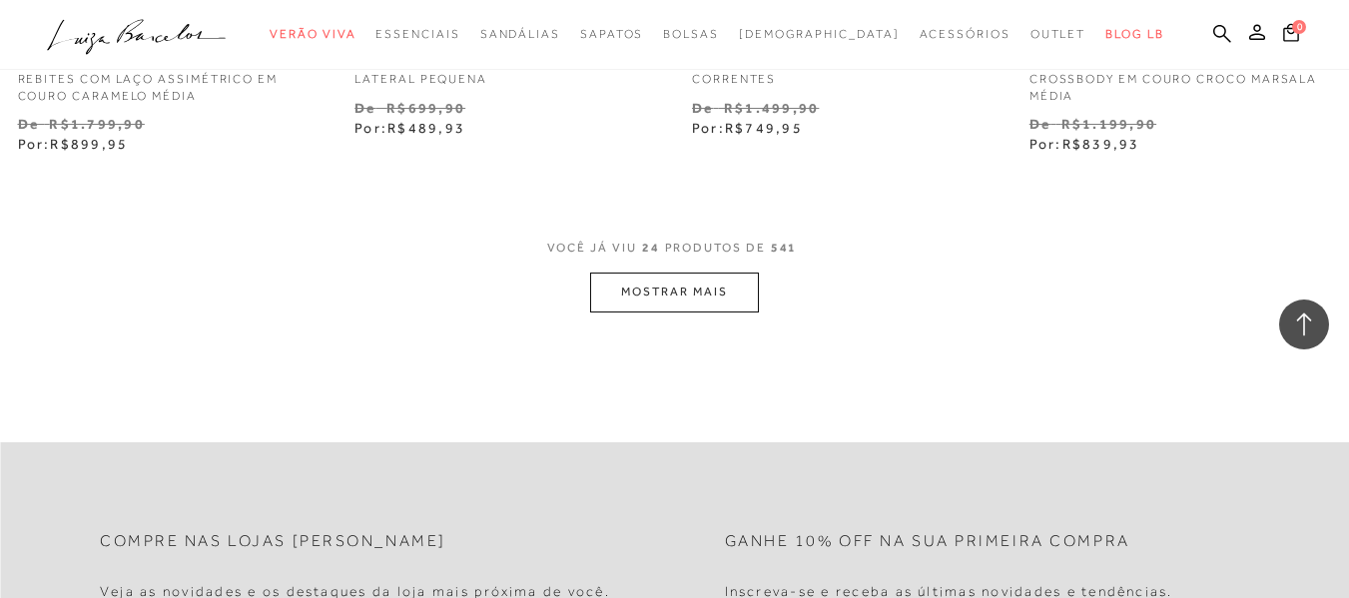
click at [702, 297] on button "MOSTRAR MAIS" at bounding box center [674, 292] width 168 height 39
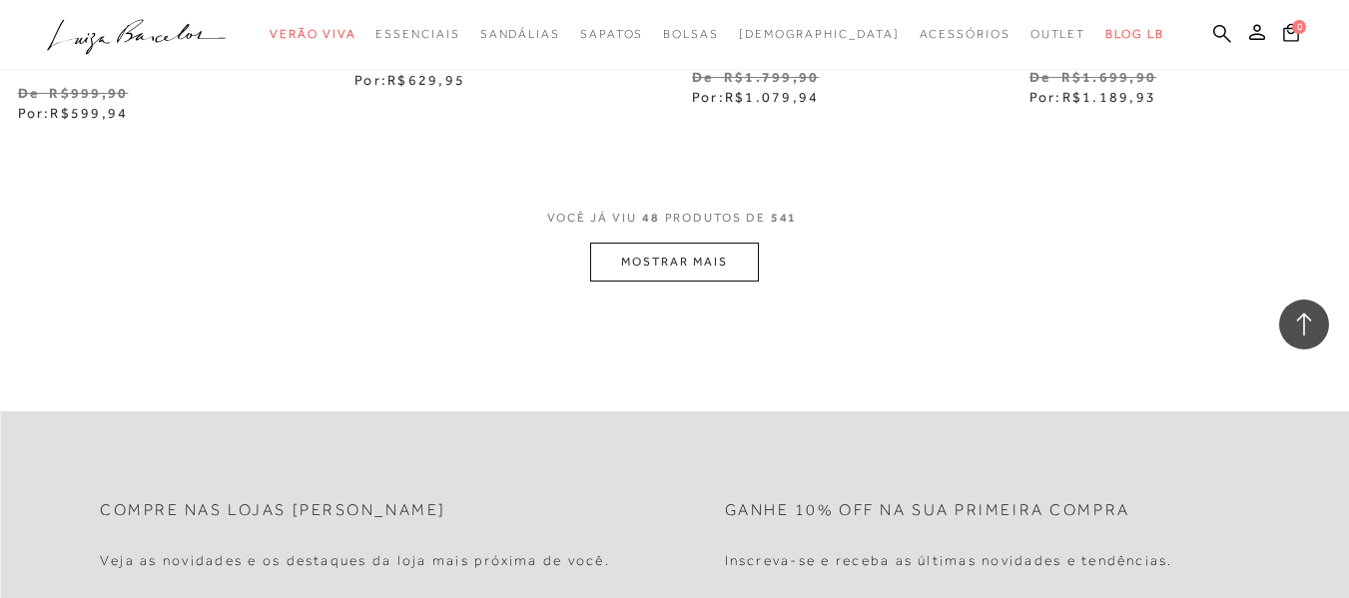
scroll to position [7990, 0]
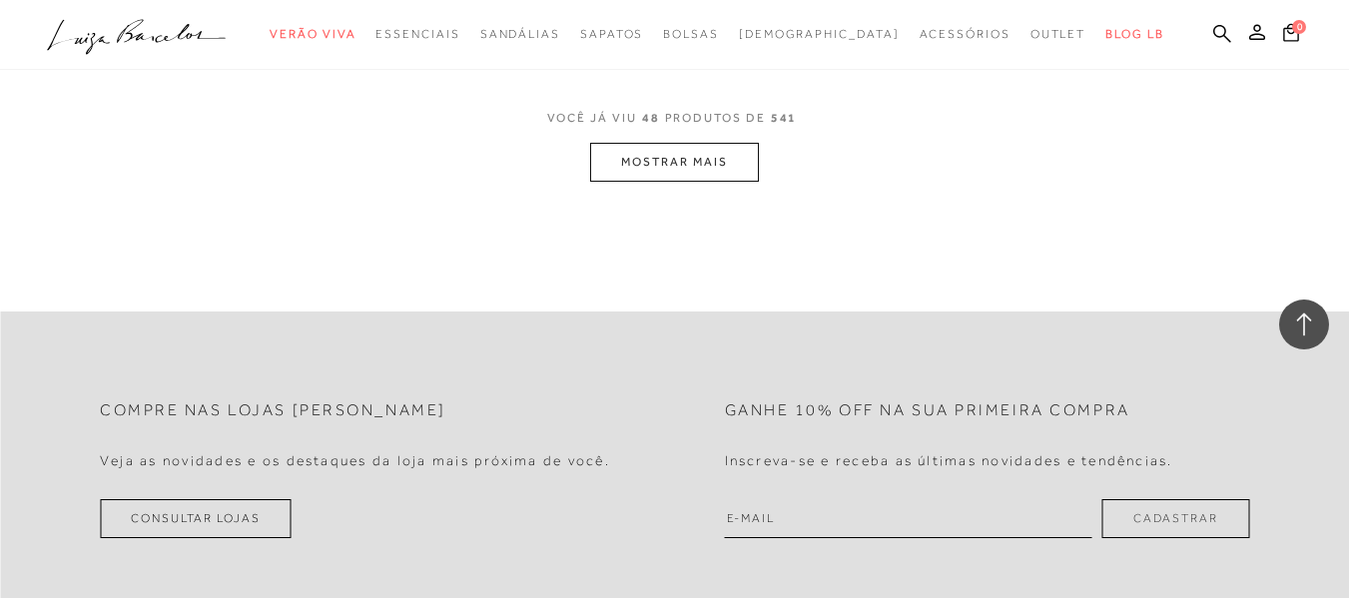
click at [685, 174] on button "MOSTRAR MAIS" at bounding box center [674, 162] width 168 height 39
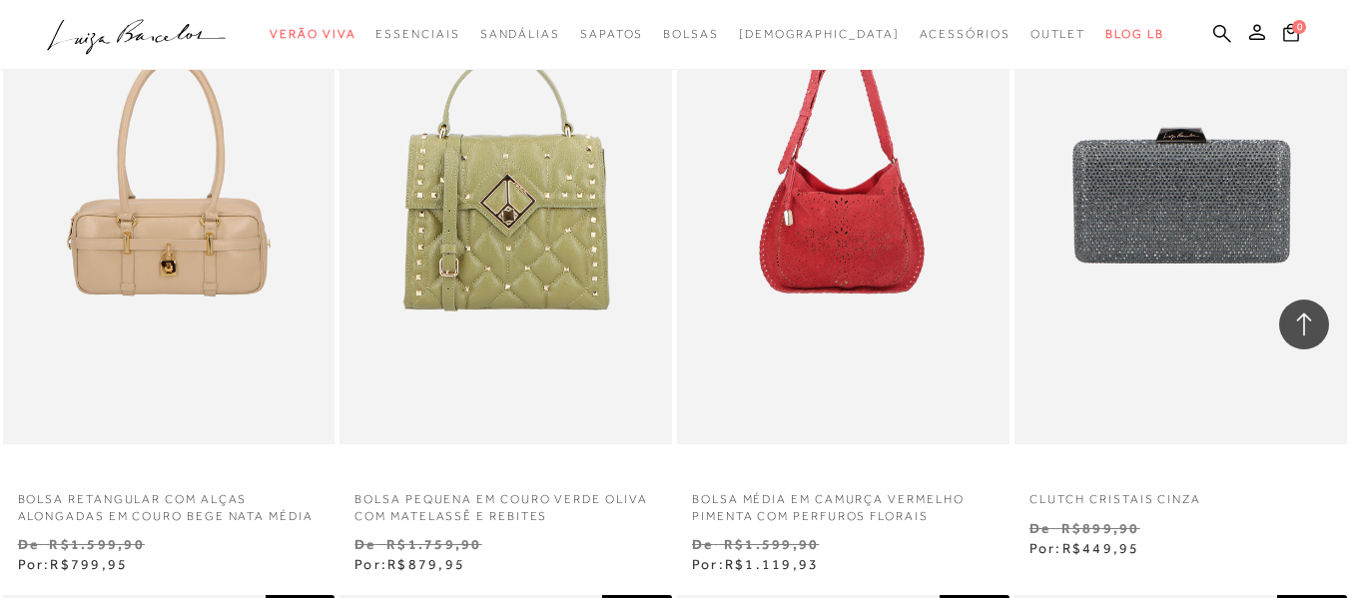
scroll to position [9388, 0]
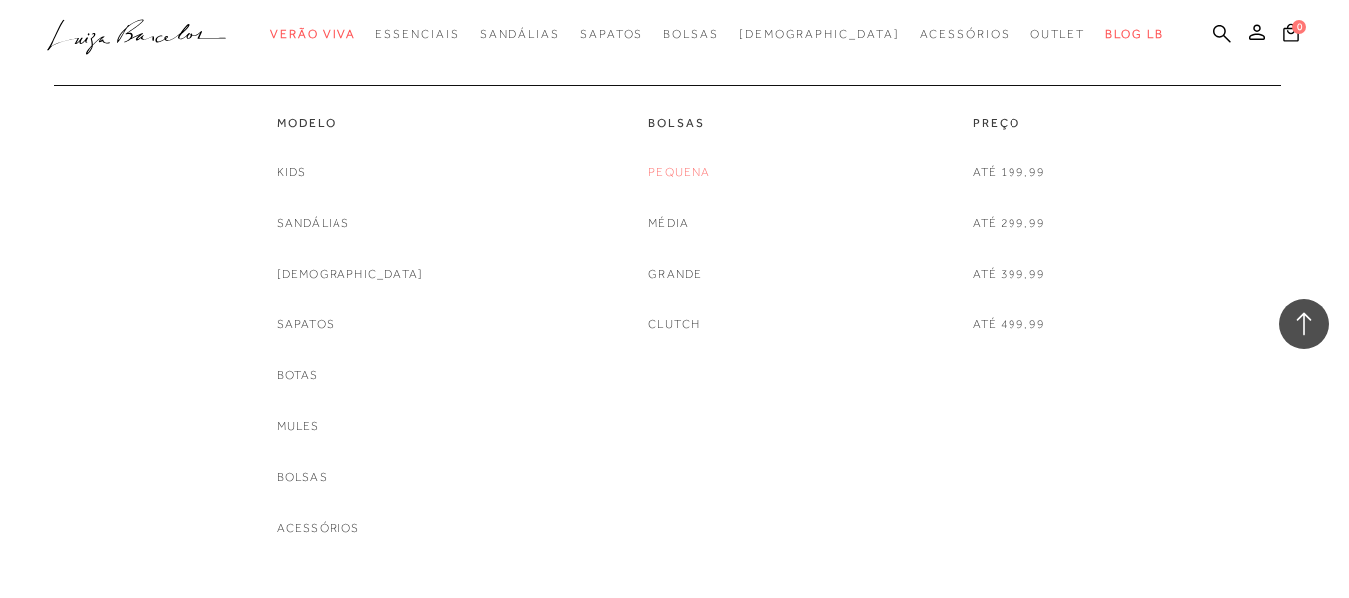
click at [676, 175] on link "Pequena" at bounding box center [679, 172] width 62 height 21
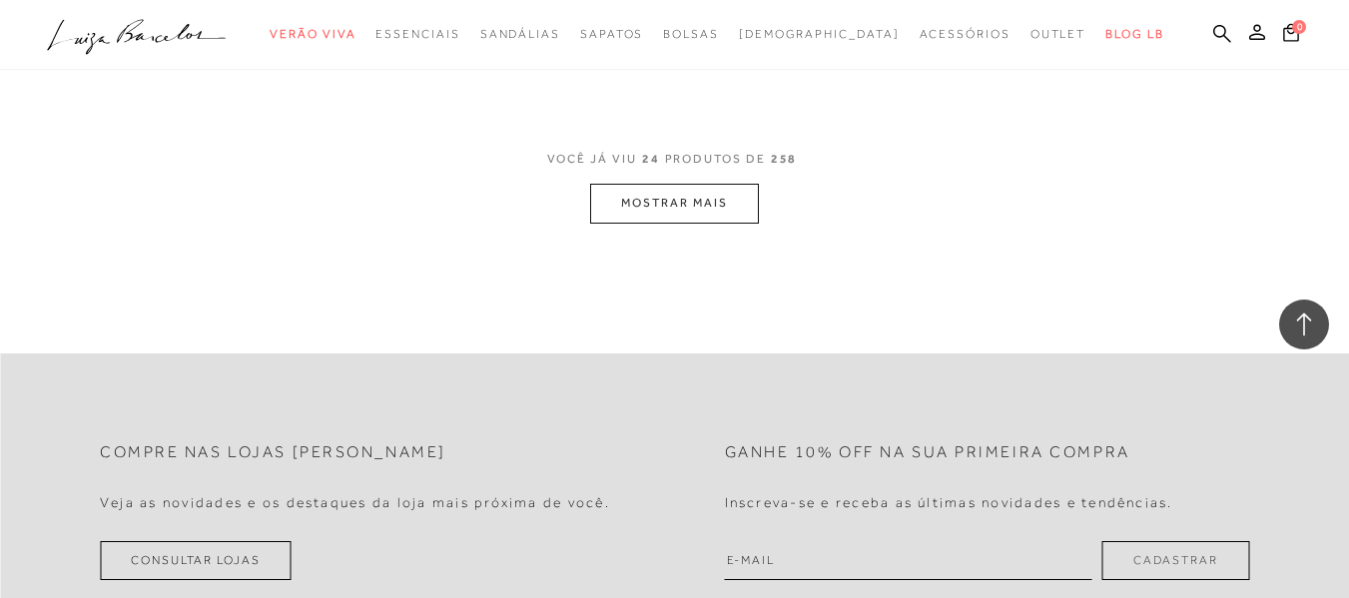
scroll to position [3895, 0]
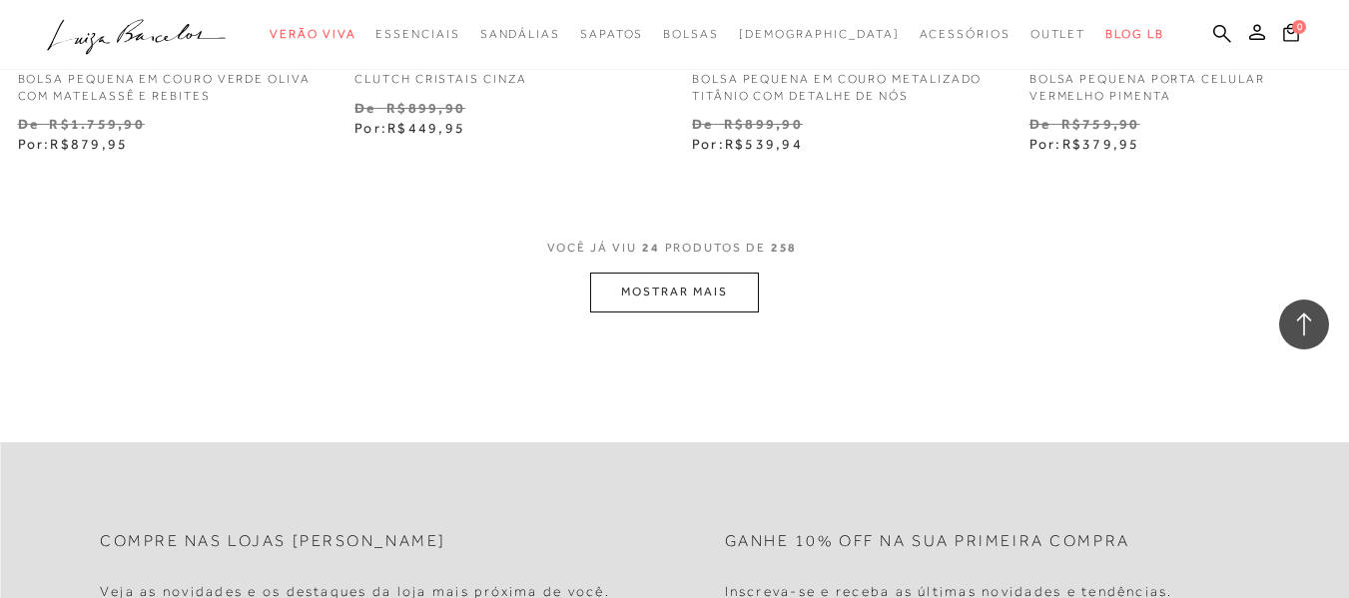
click at [694, 307] on button "MOSTRAR MAIS" at bounding box center [674, 292] width 168 height 39
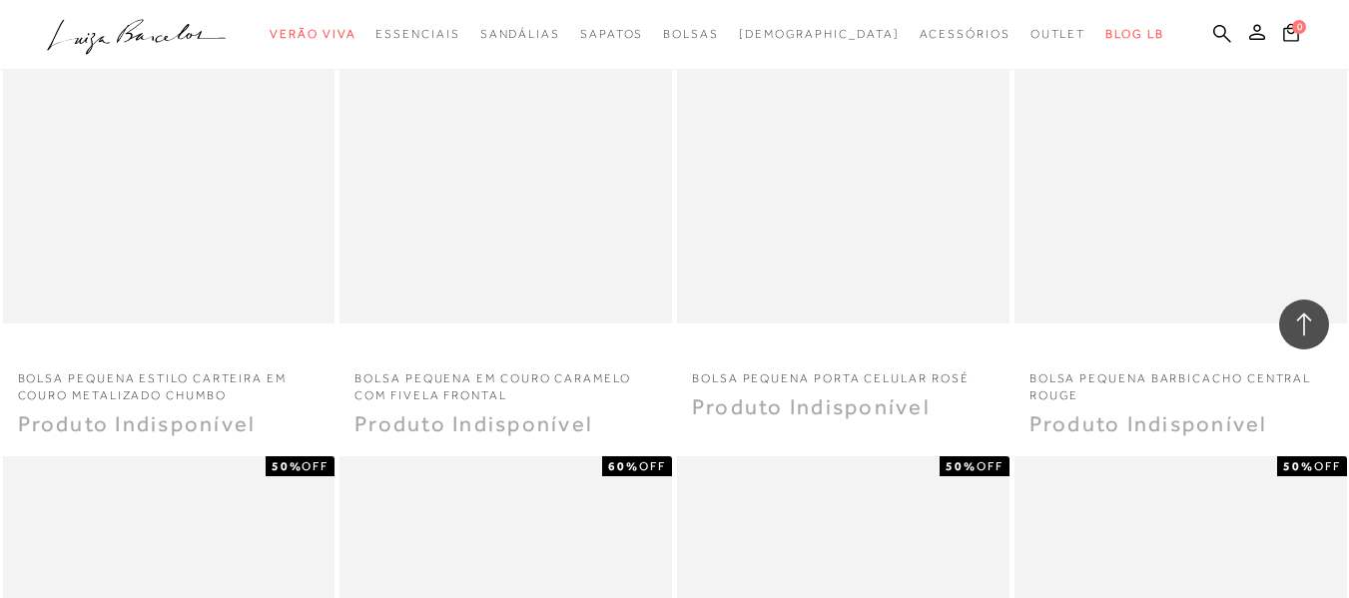
scroll to position [6891, 0]
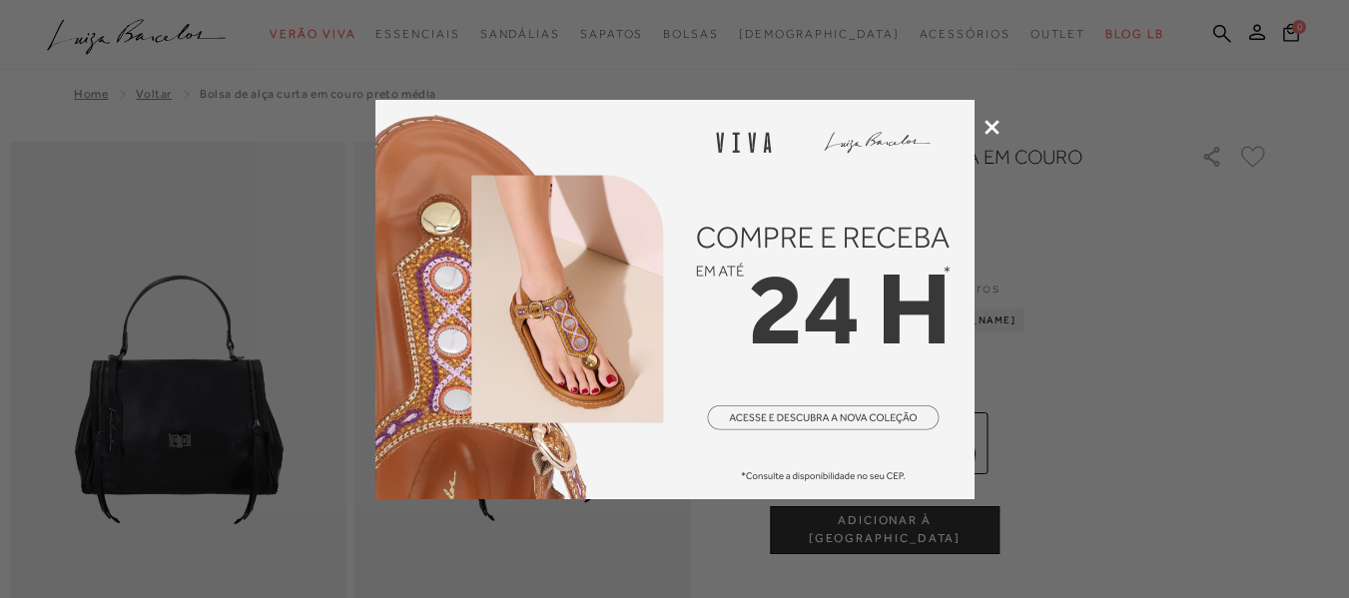
click at [998, 126] on icon at bounding box center [992, 127] width 15 height 15
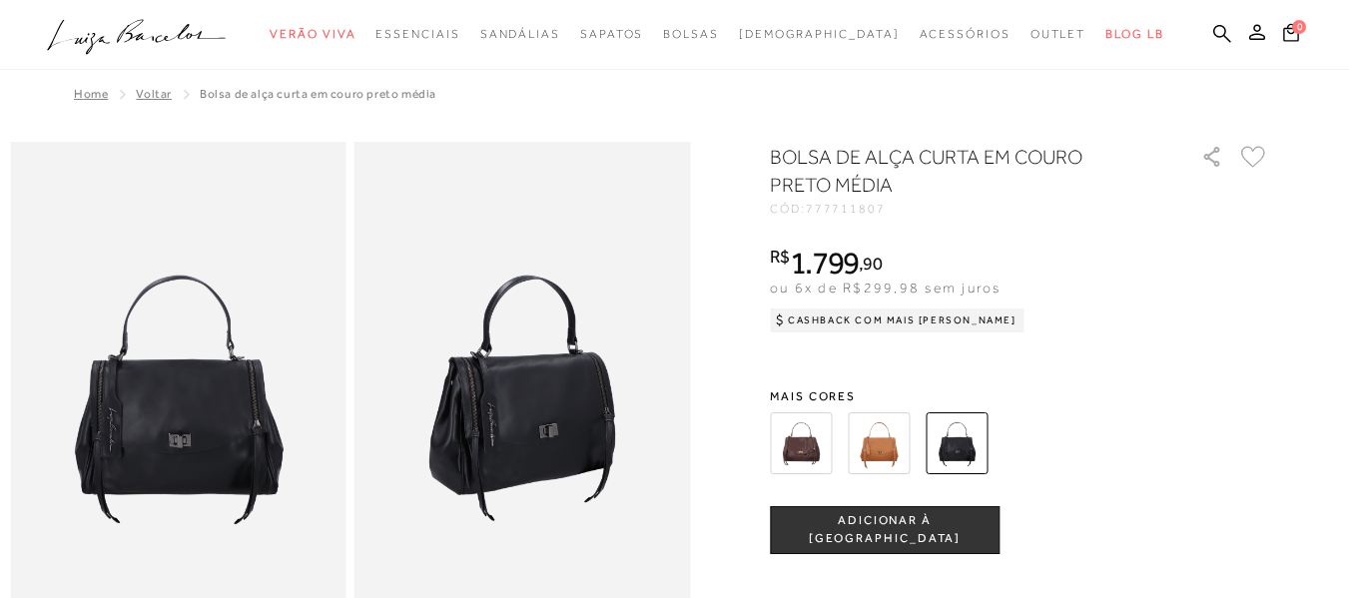
click at [799, 437] on img at bounding box center [801, 443] width 62 height 62
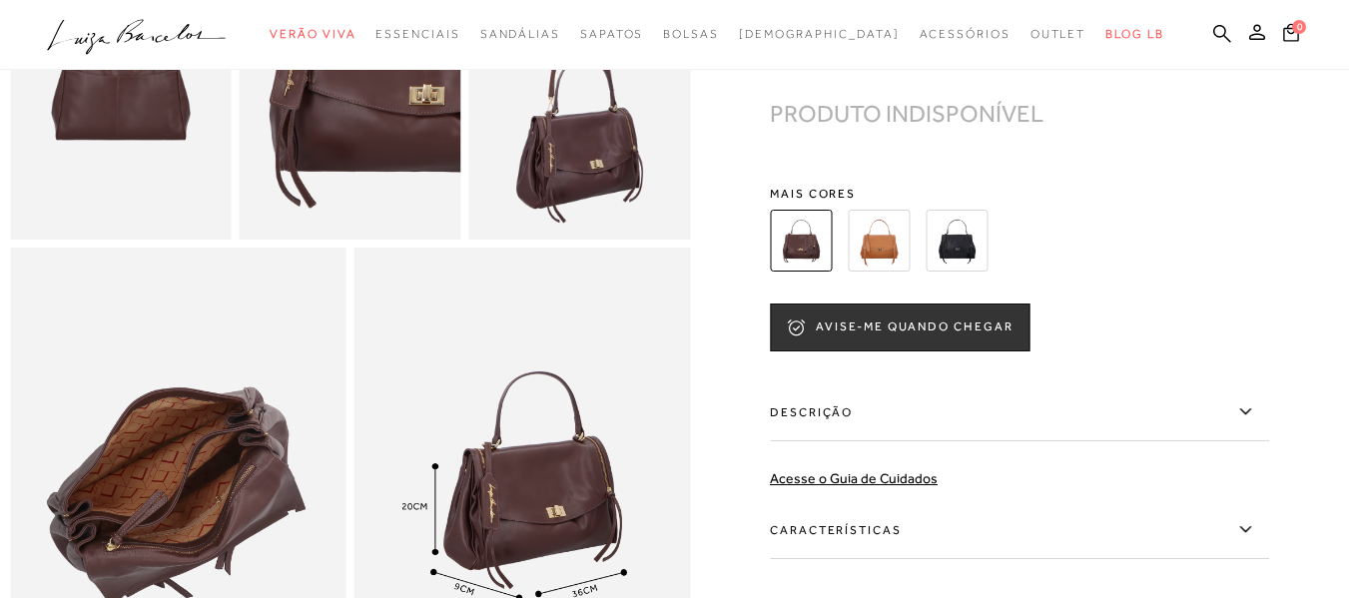
scroll to position [799, 0]
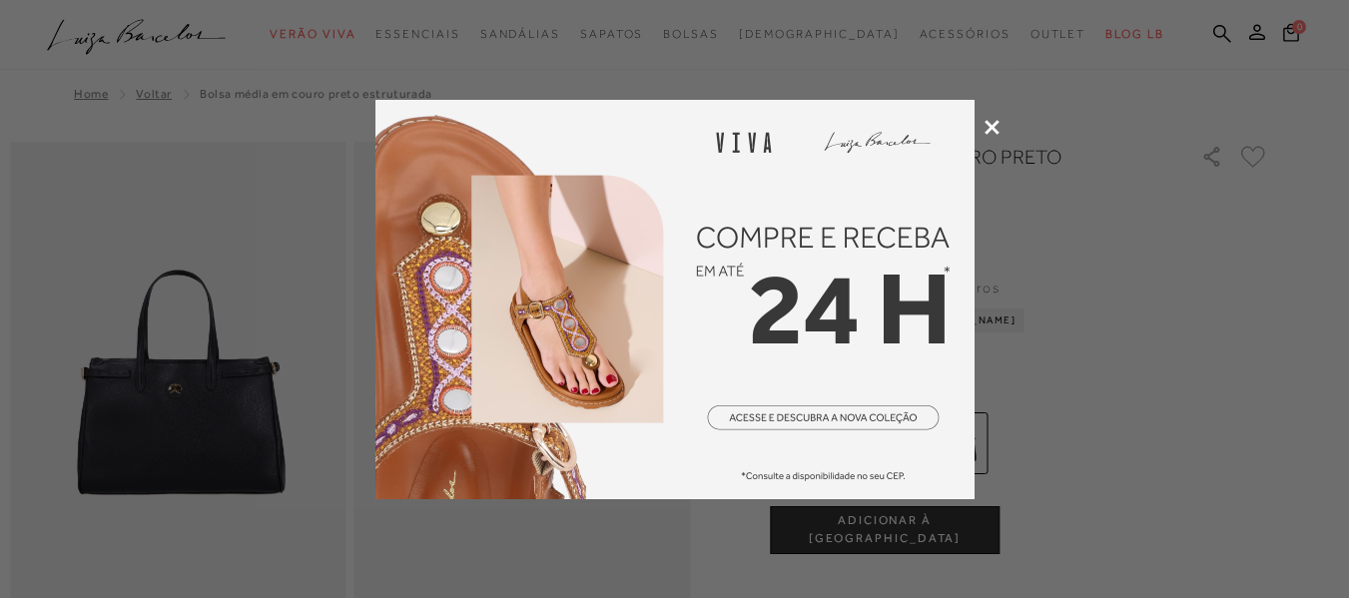
click at [987, 130] on icon at bounding box center [992, 127] width 15 height 15
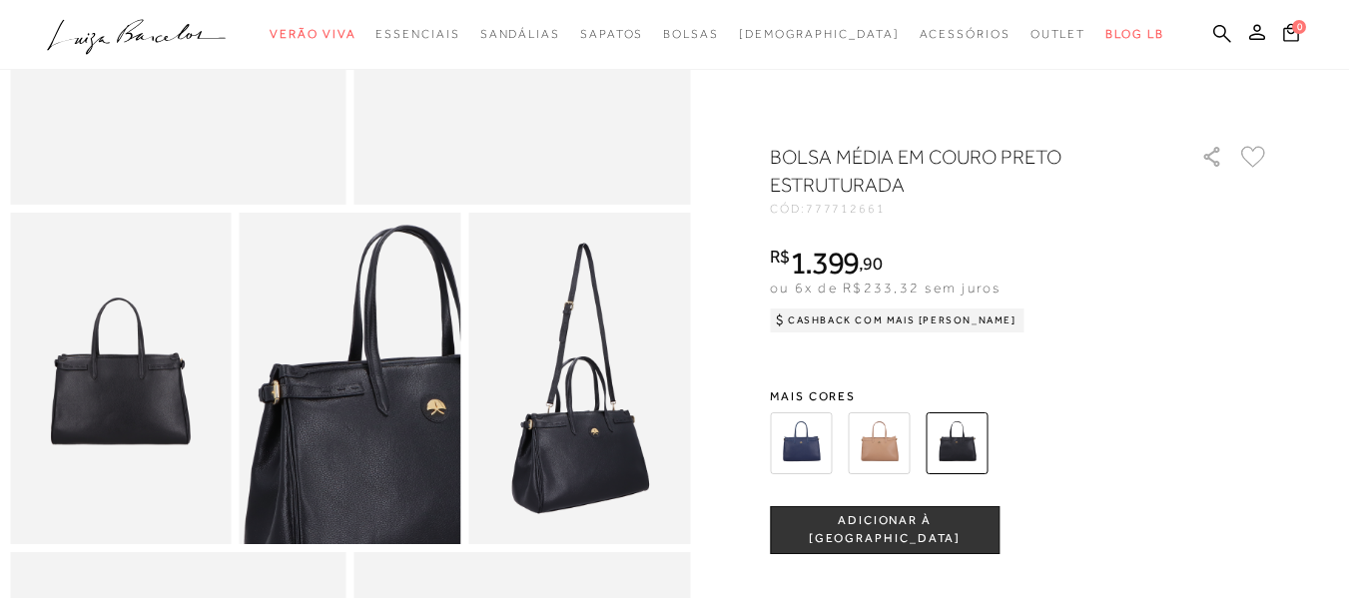
scroll to position [399, 0]
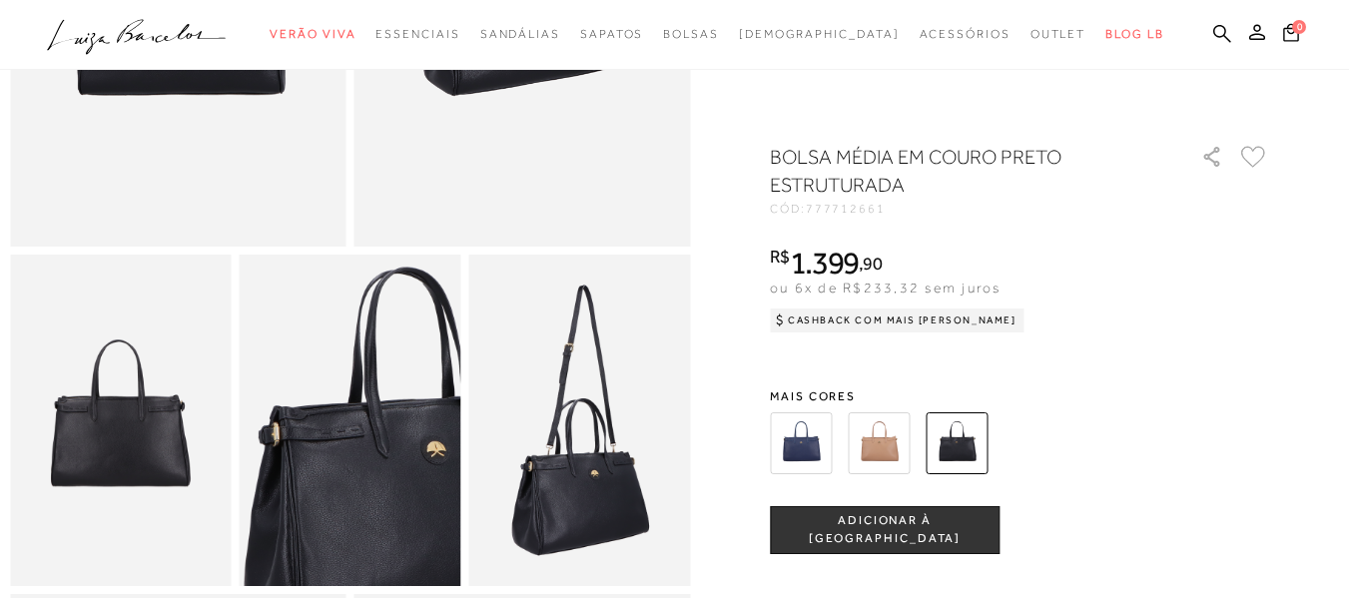
click at [809, 449] on img at bounding box center [801, 443] width 62 height 62
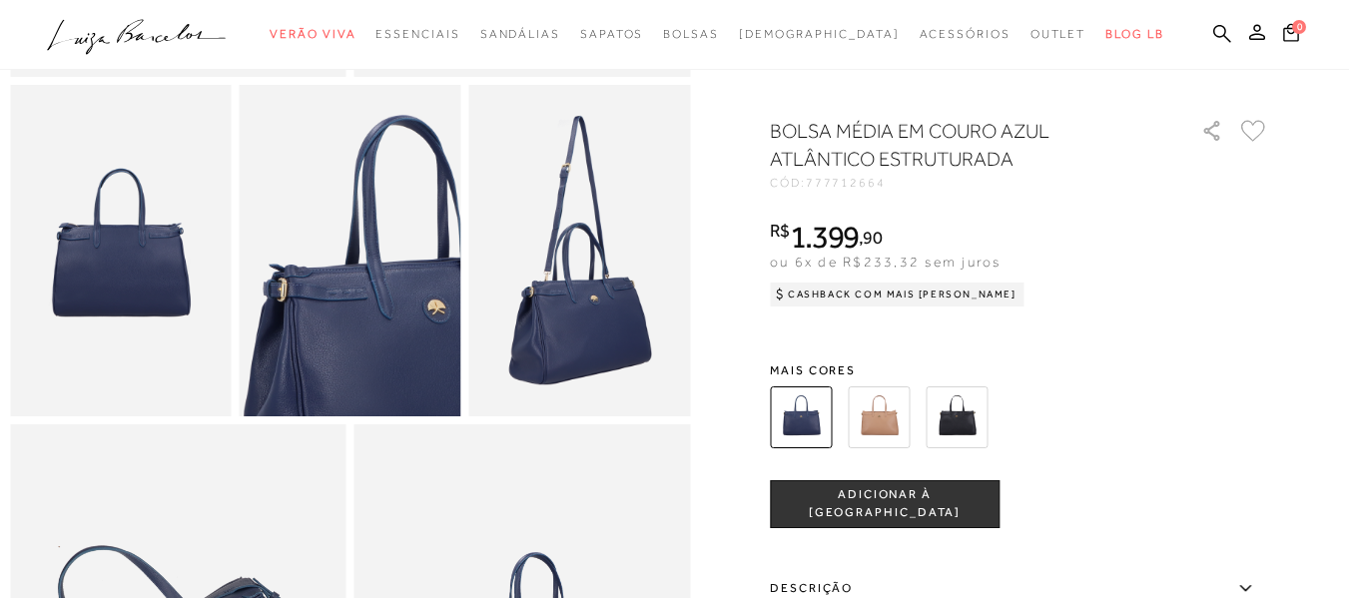
scroll to position [300, 0]
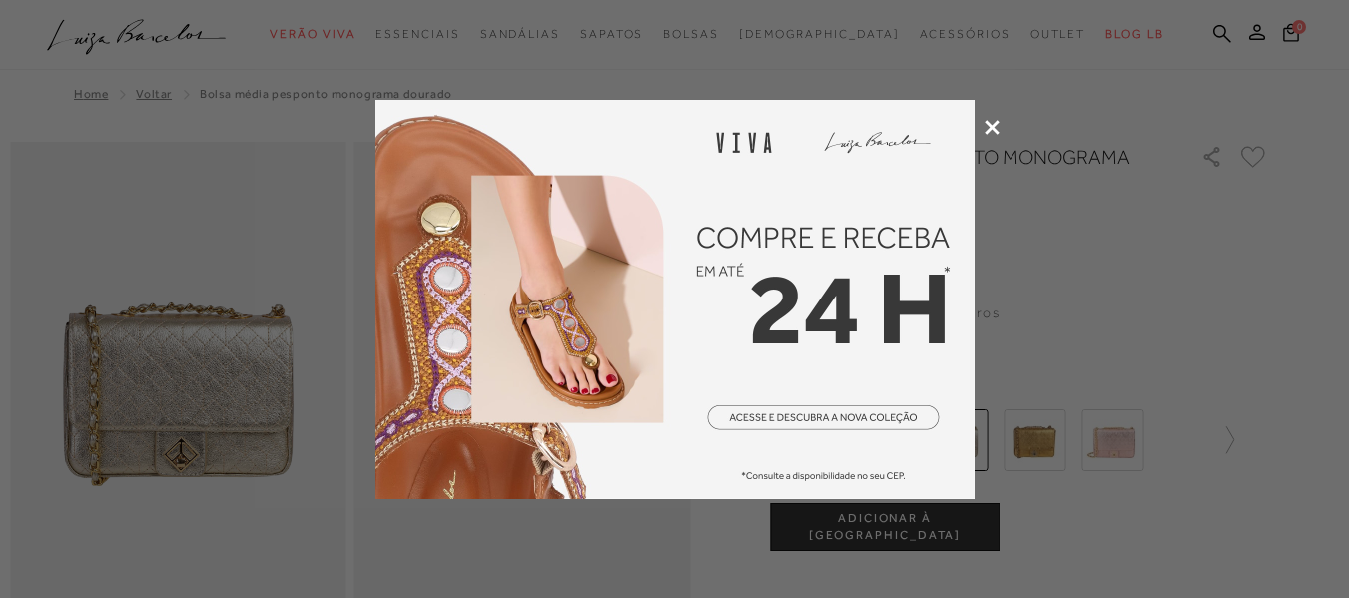
click at [989, 129] on icon at bounding box center [992, 127] width 15 height 15
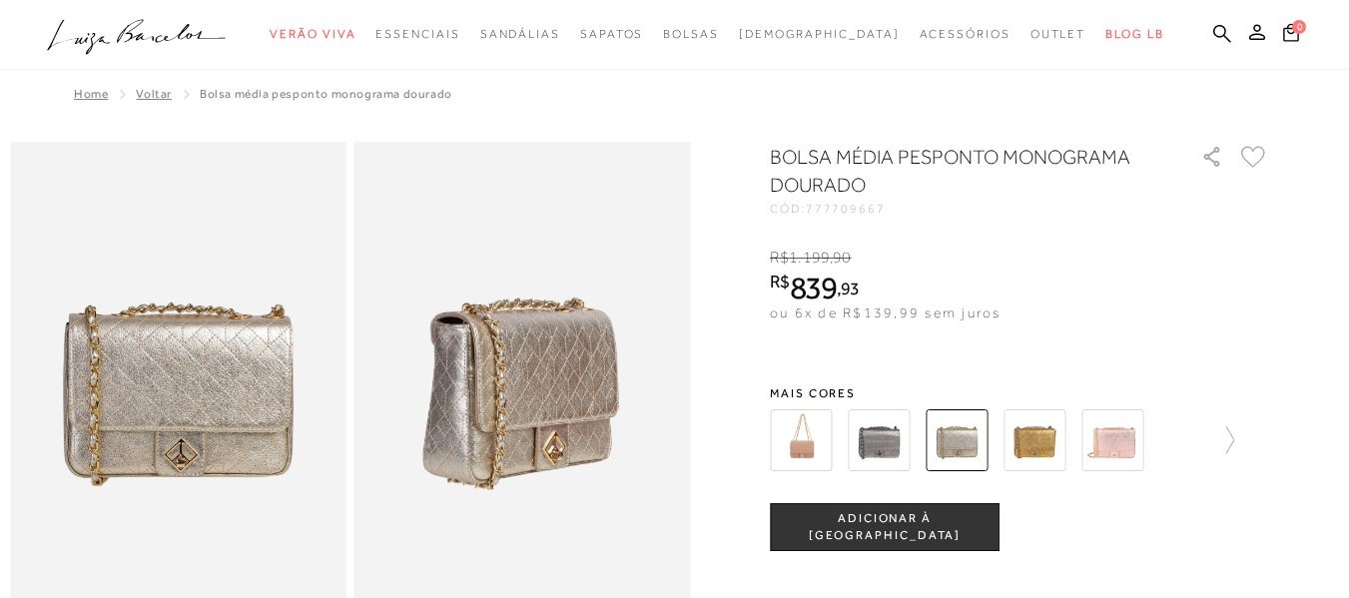
click at [890, 447] on img at bounding box center [879, 440] width 62 height 62
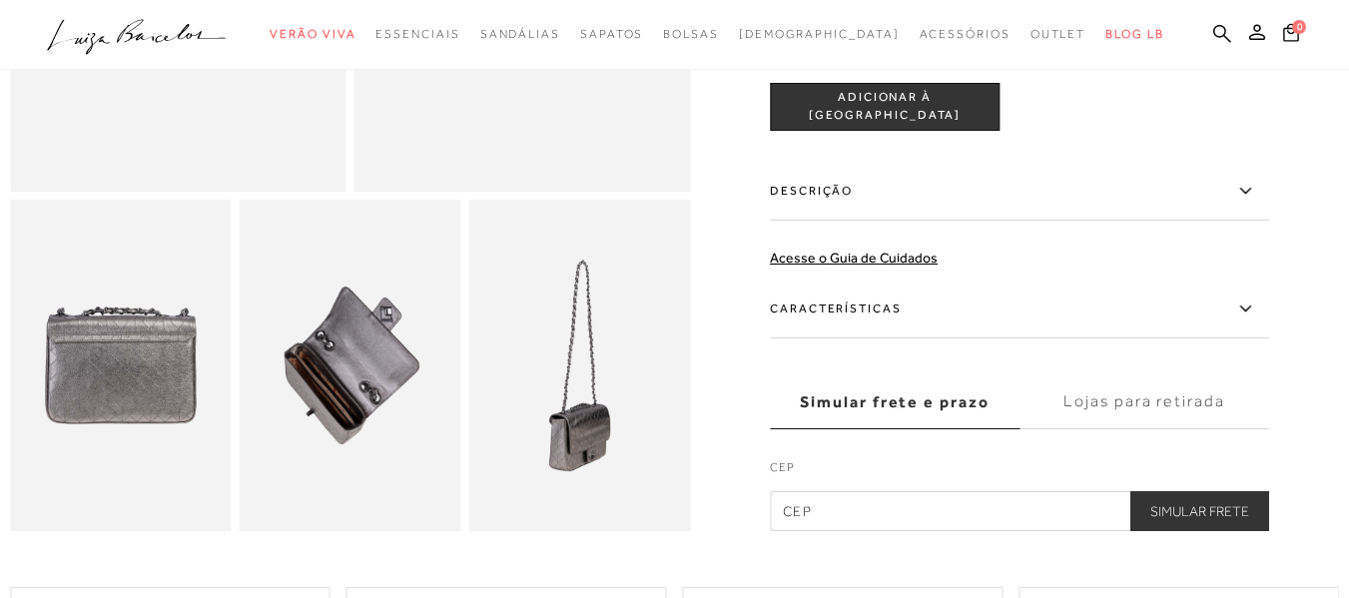
scroll to position [499, 0]
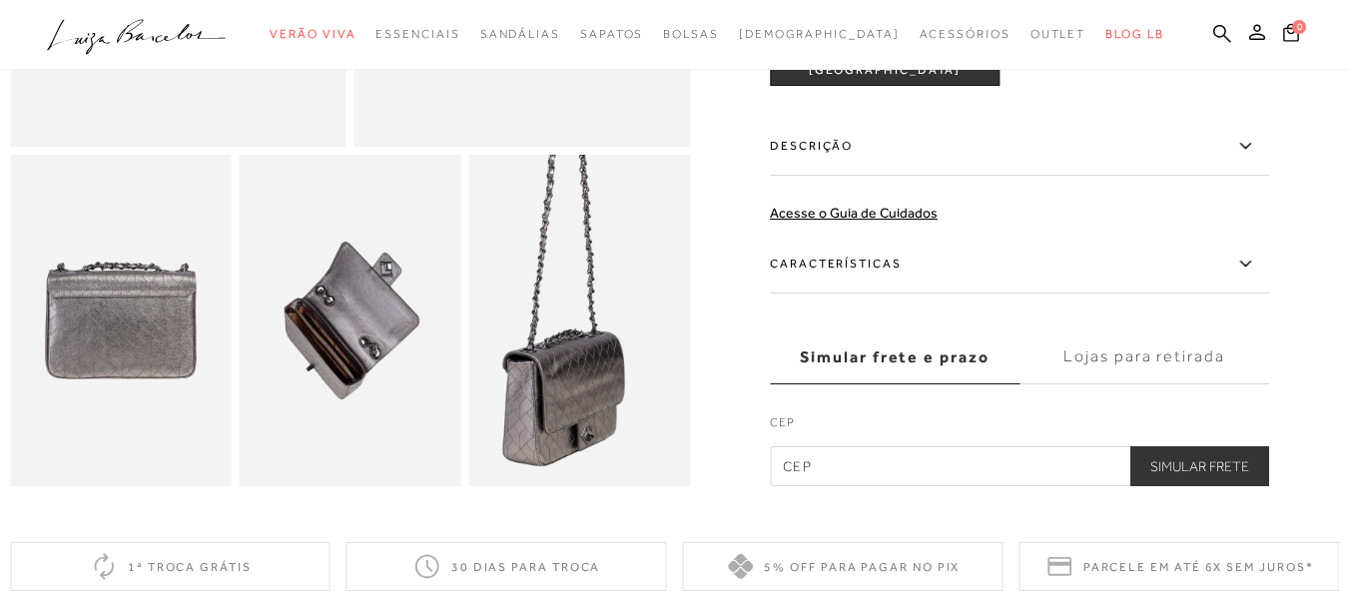
click at [600, 406] on img at bounding box center [563, 253] width 442 height 664
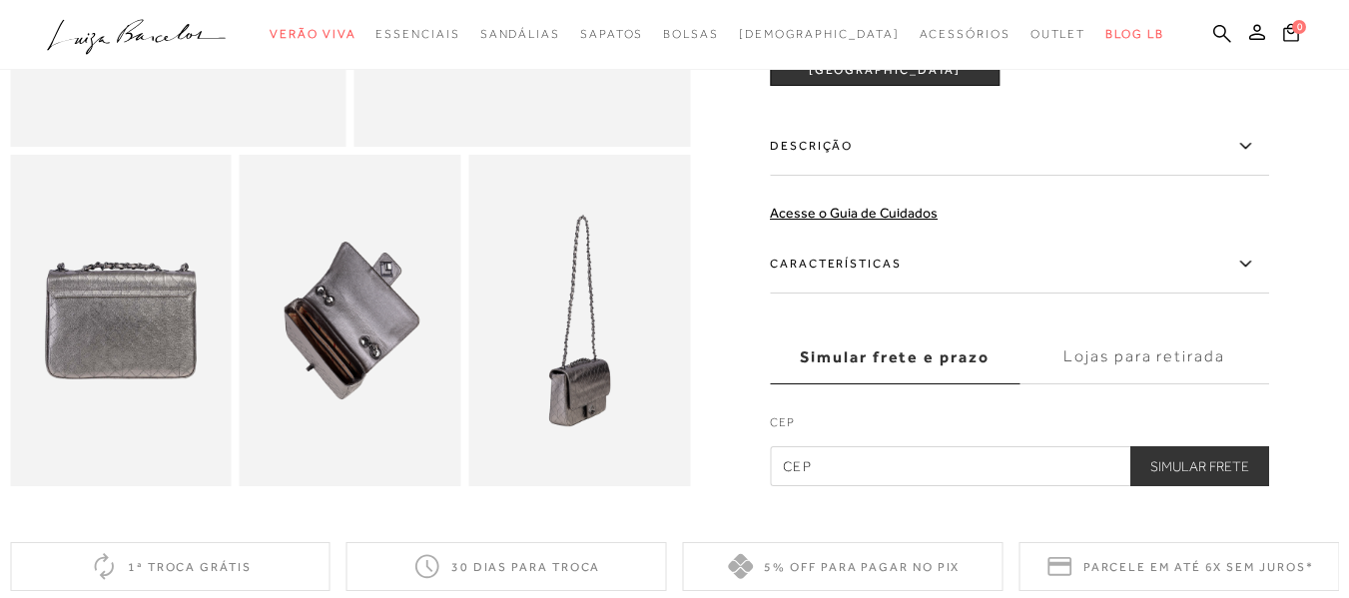
click at [383, 407] on img at bounding box center [351, 321] width 222 height 333
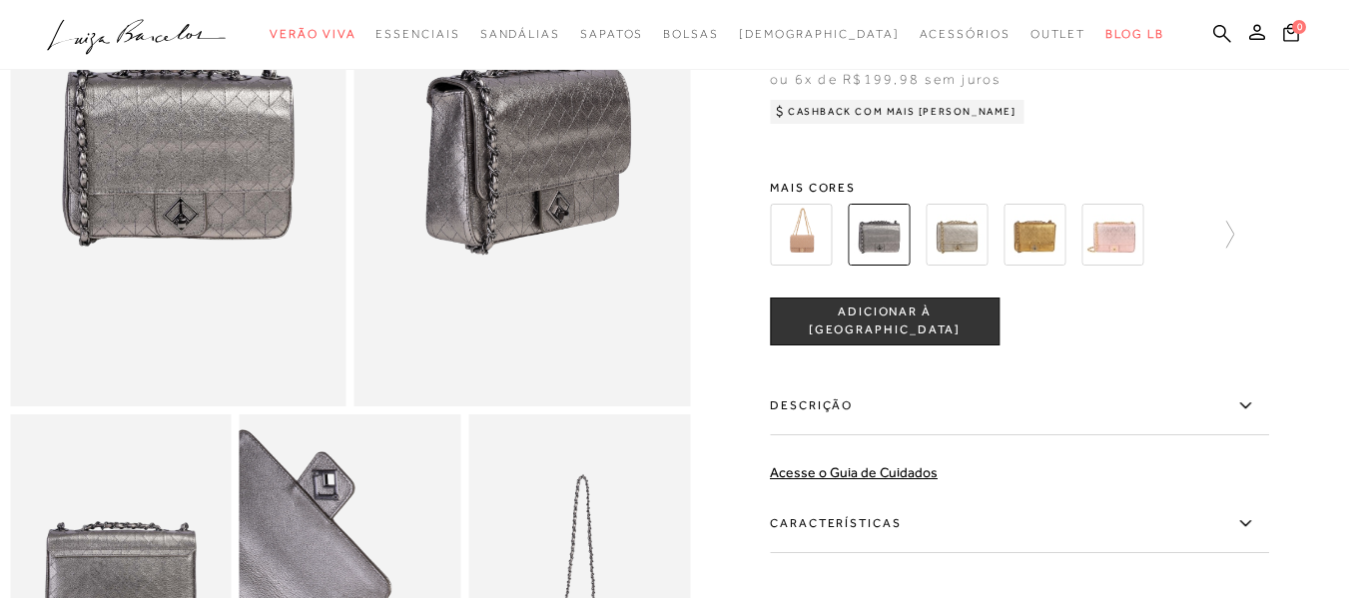
scroll to position [100, 0]
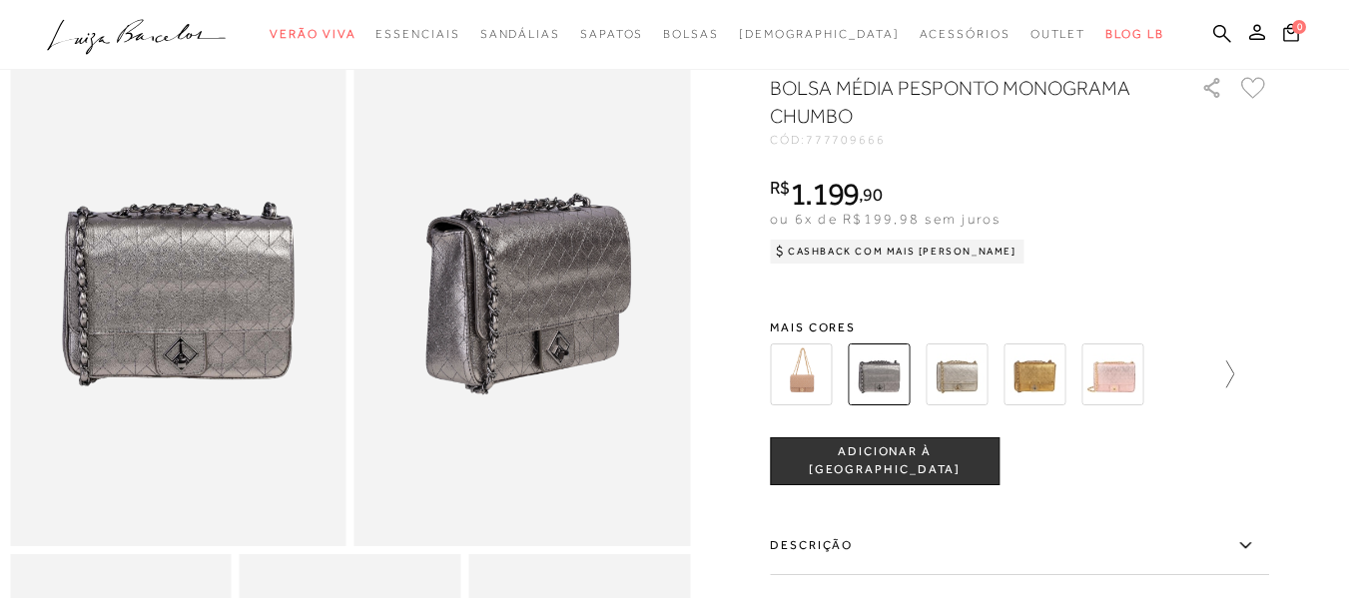
click at [1234, 388] on icon at bounding box center [1220, 375] width 28 height 28
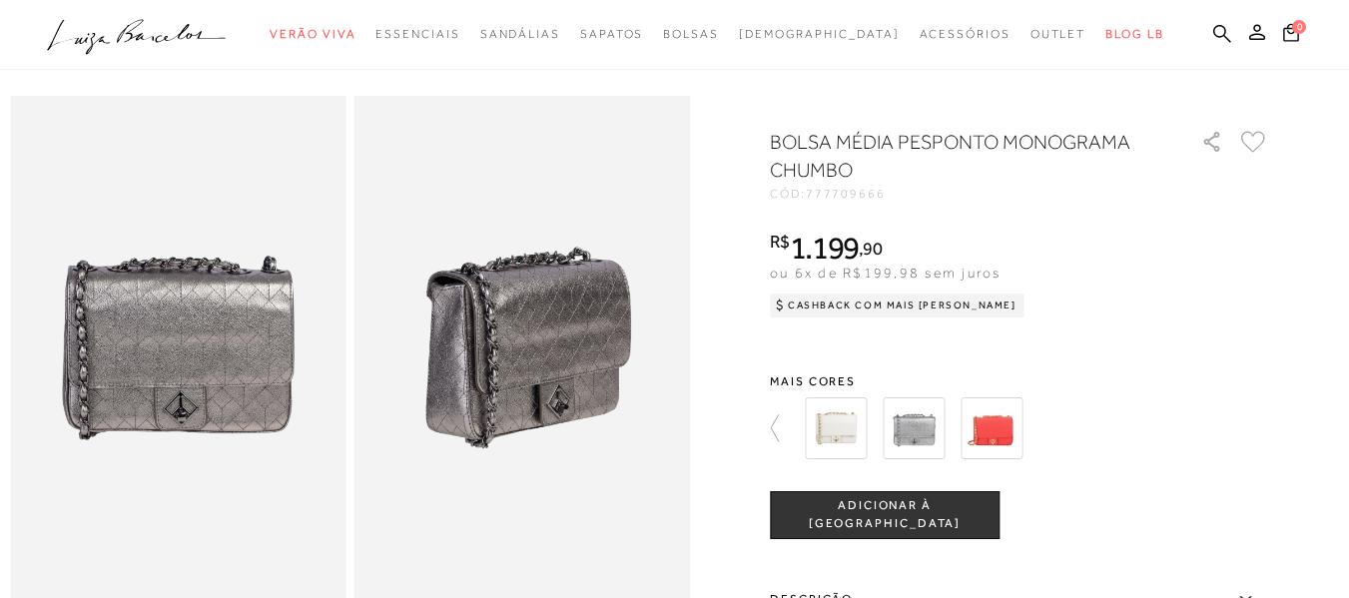
scroll to position [0, 0]
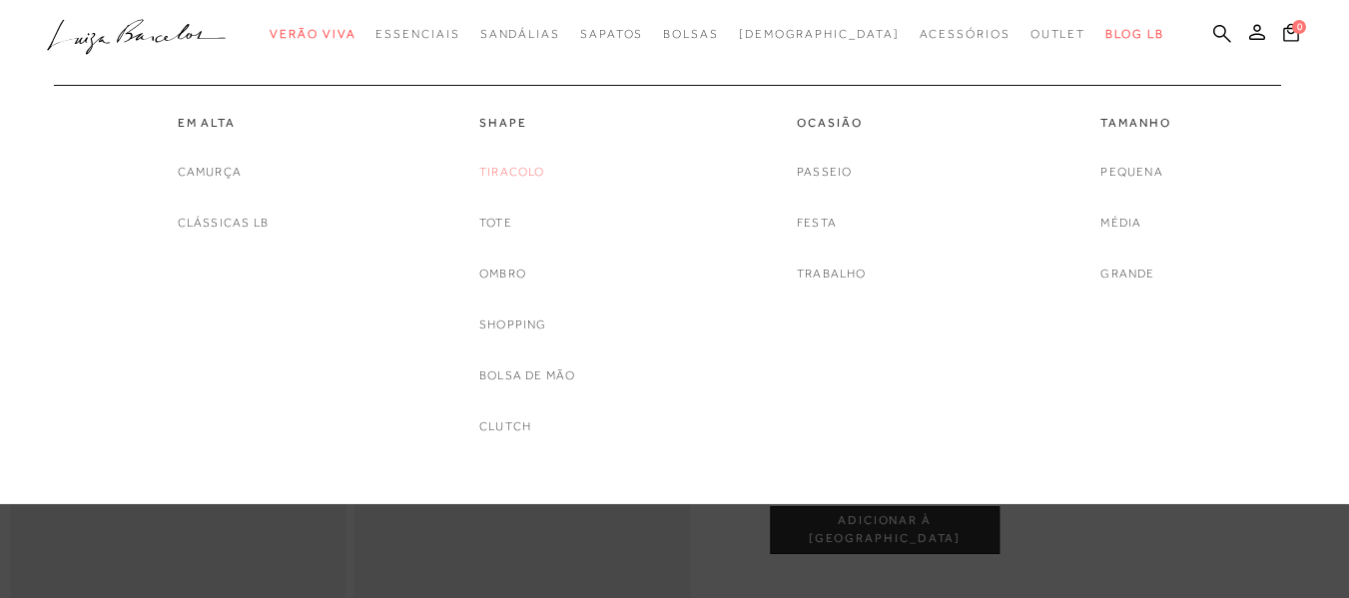
click at [523, 172] on link "Tiracolo" at bounding box center [512, 172] width 66 height 21
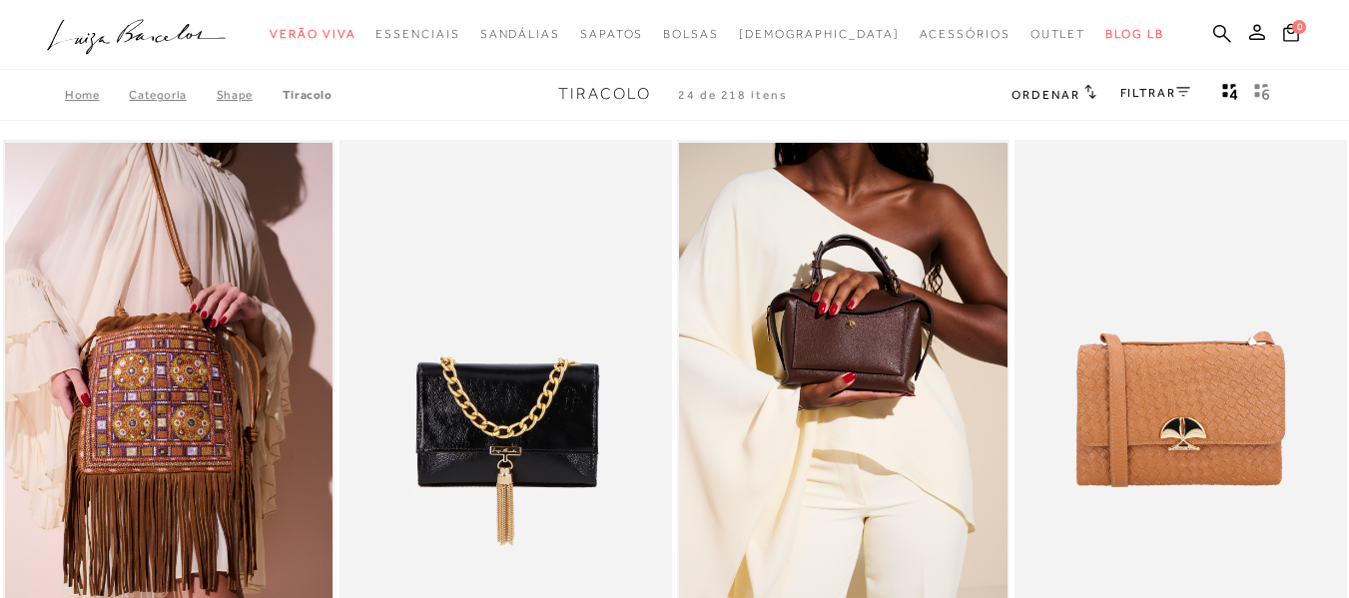
click at [1129, 96] on link "FILTRAR" at bounding box center [1156, 93] width 70 height 14
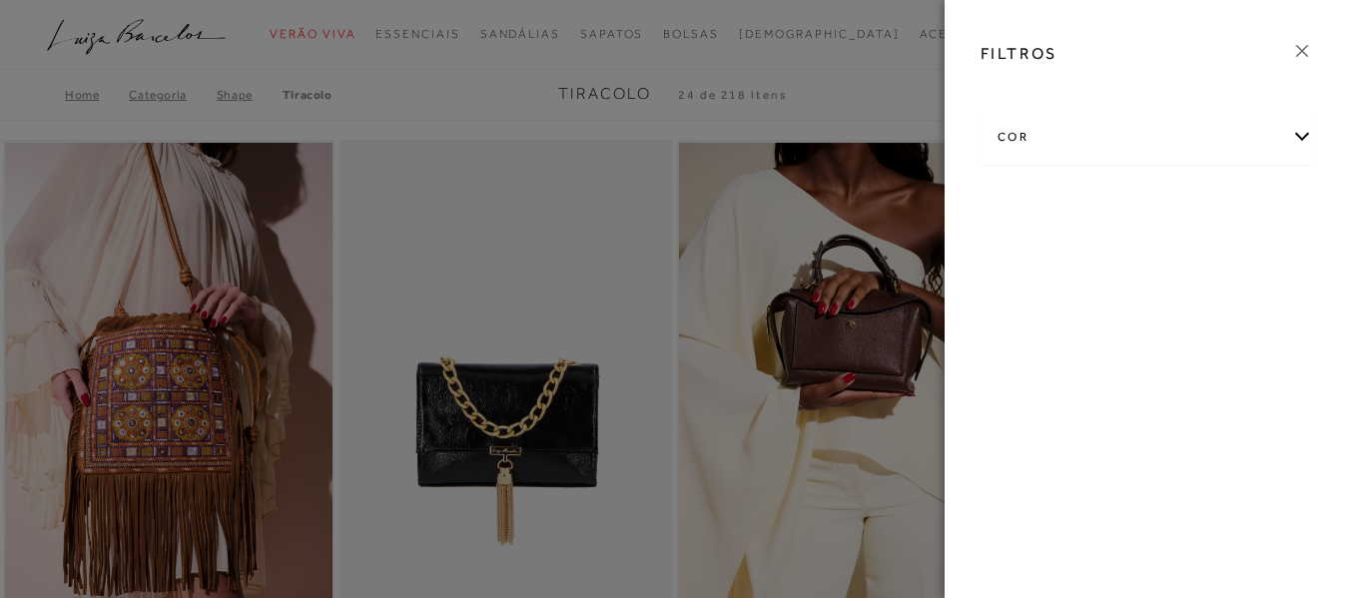
click at [1296, 55] on icon at bounding box center [1302, 51] width 22 height 22
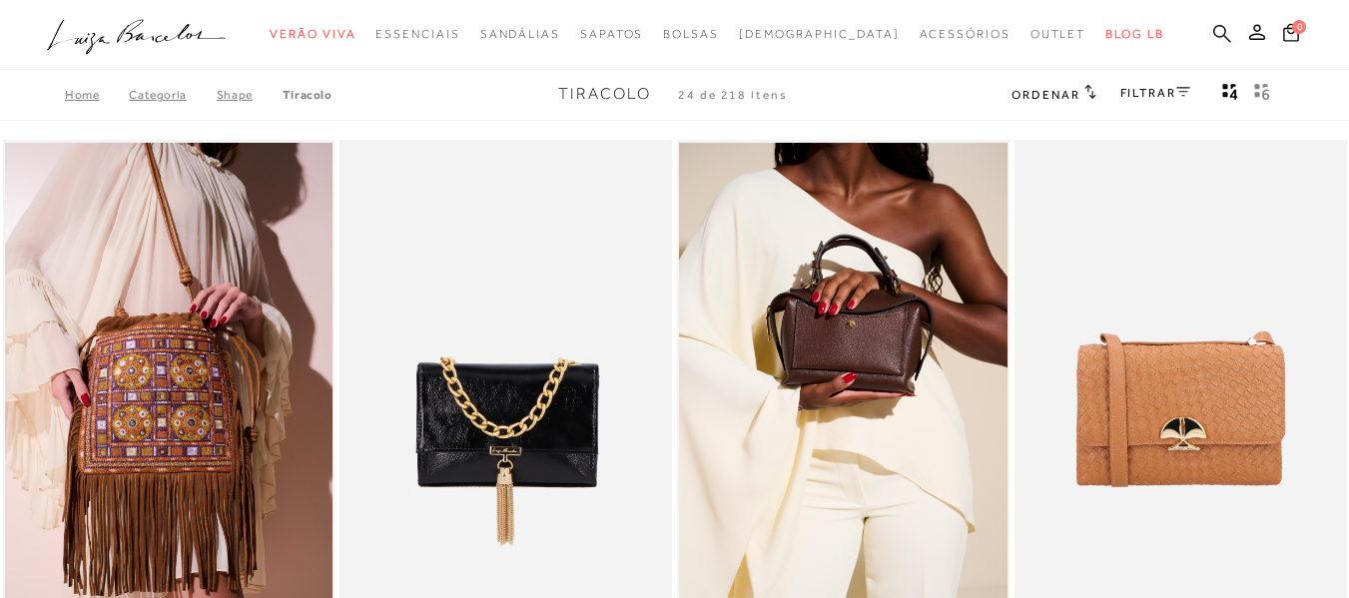
click at [1213, 24] on icon at bounding box center [1222, 33] width 18 height 19
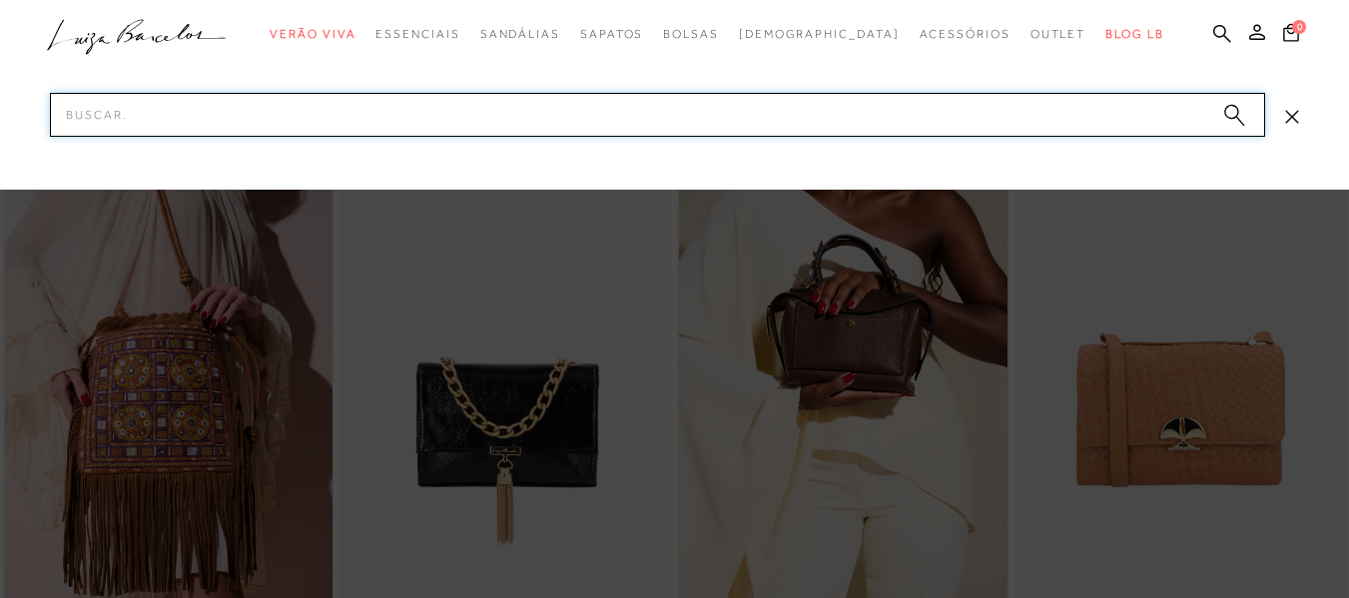
click at [799, 132] on input "Pesquisar" at bounding box center [657, 115] width 1215 height 44
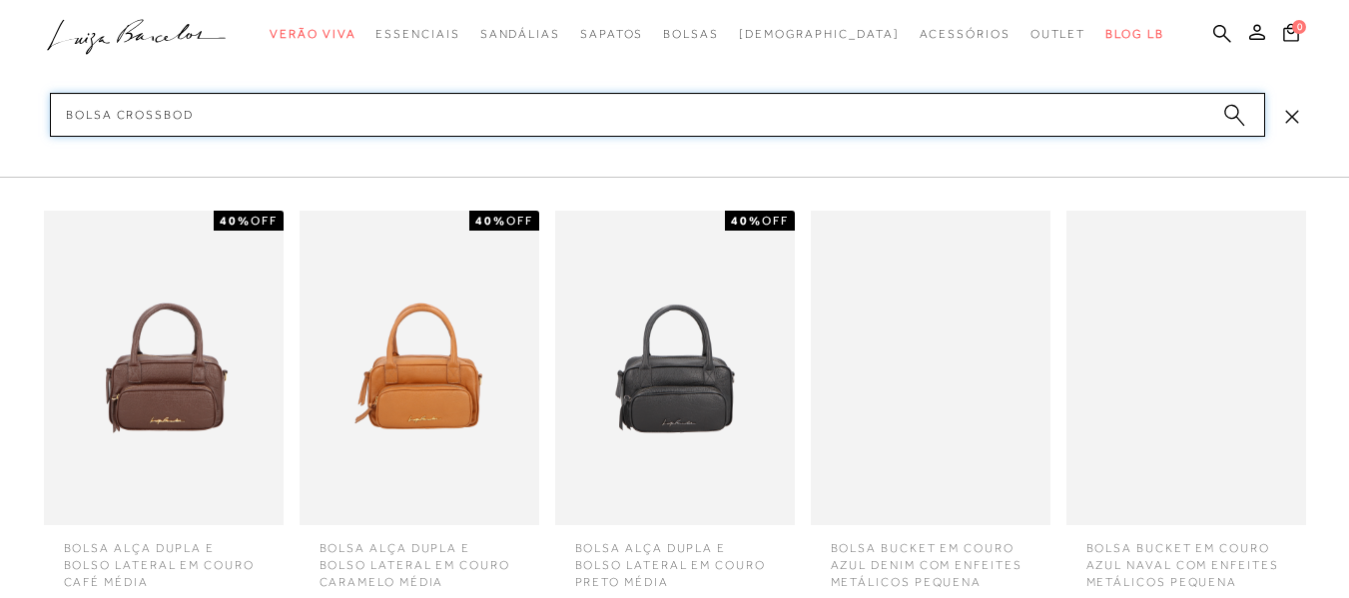
type input "bolsa crossbody"
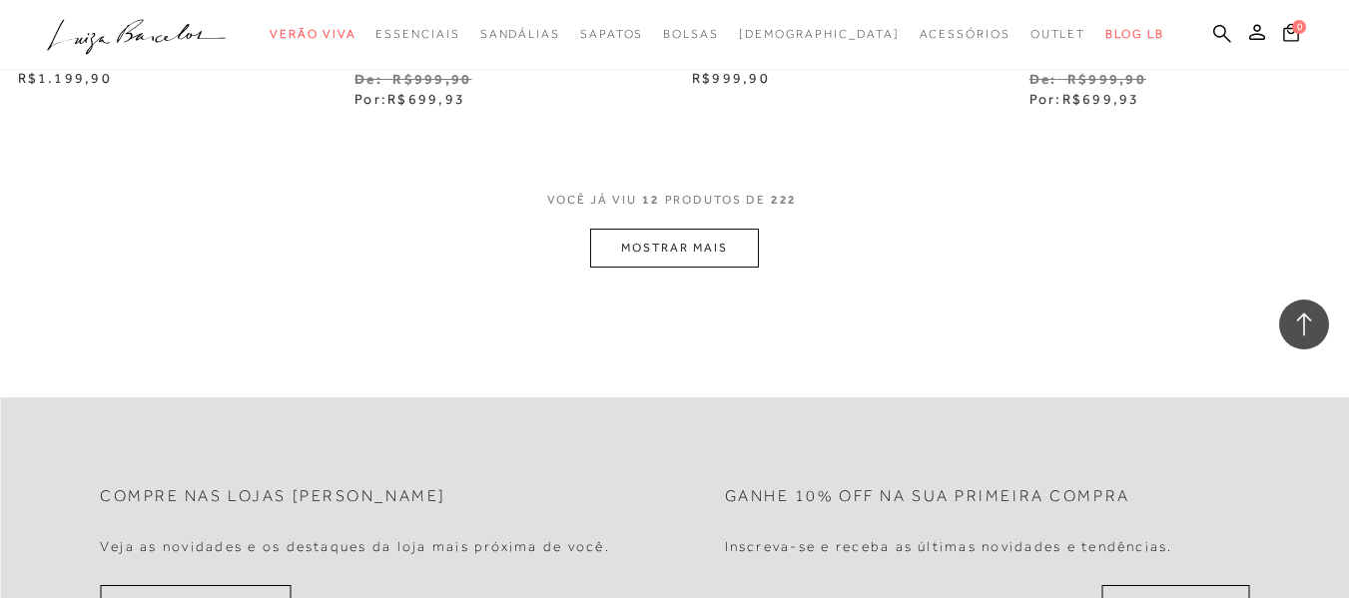
scroll to position [1997, 0]
click at [700, 261] on button "MOSTRAR MAIS" at bounding box center [674, 245] width 168 height 39
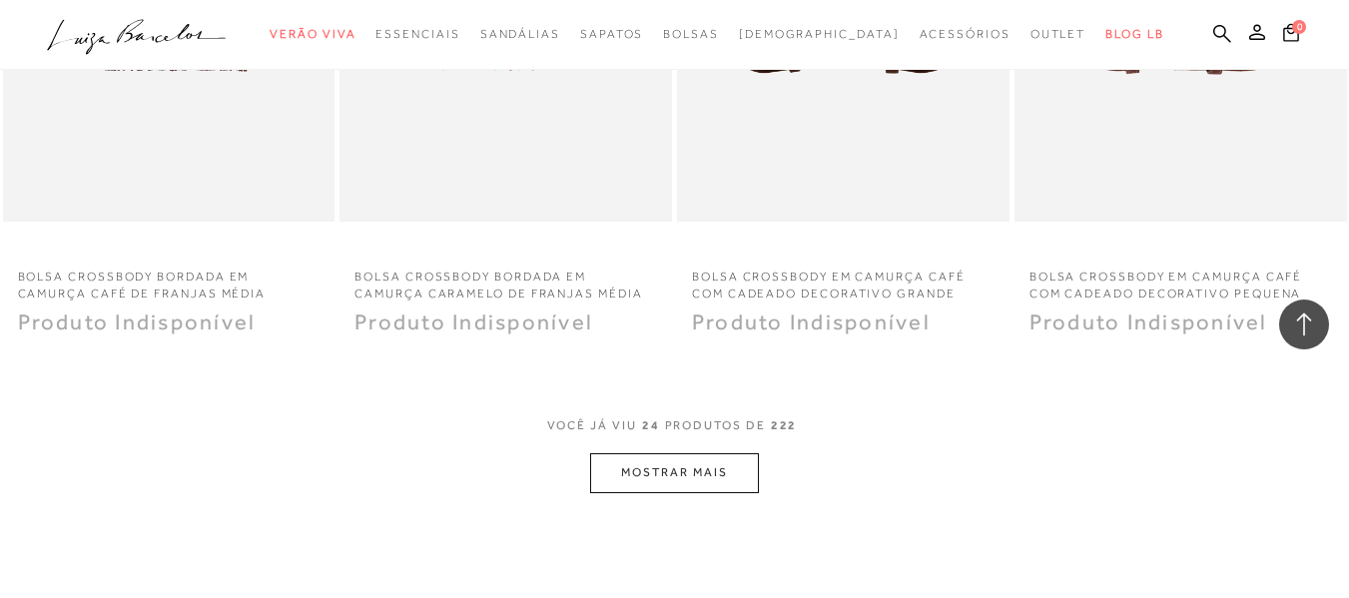
scroll to position [3995, 0]
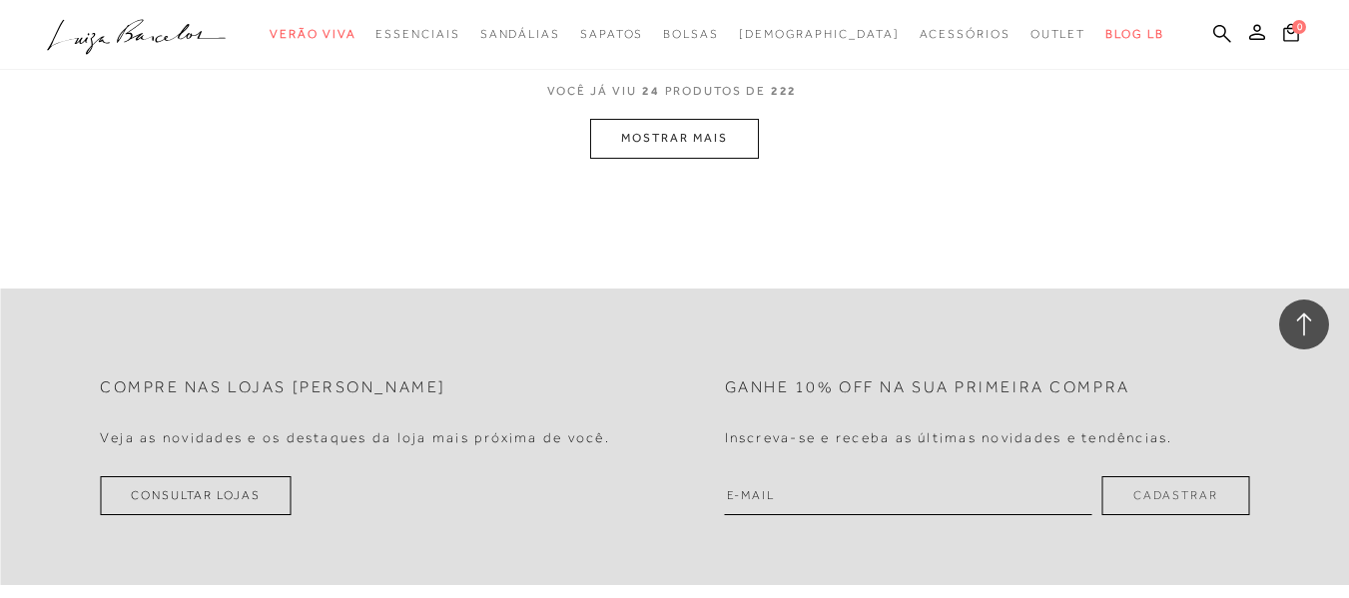
click at [721, 146] on button "MOSTRAR MAIS" at bounding box center [674, 138] width 168 height 39
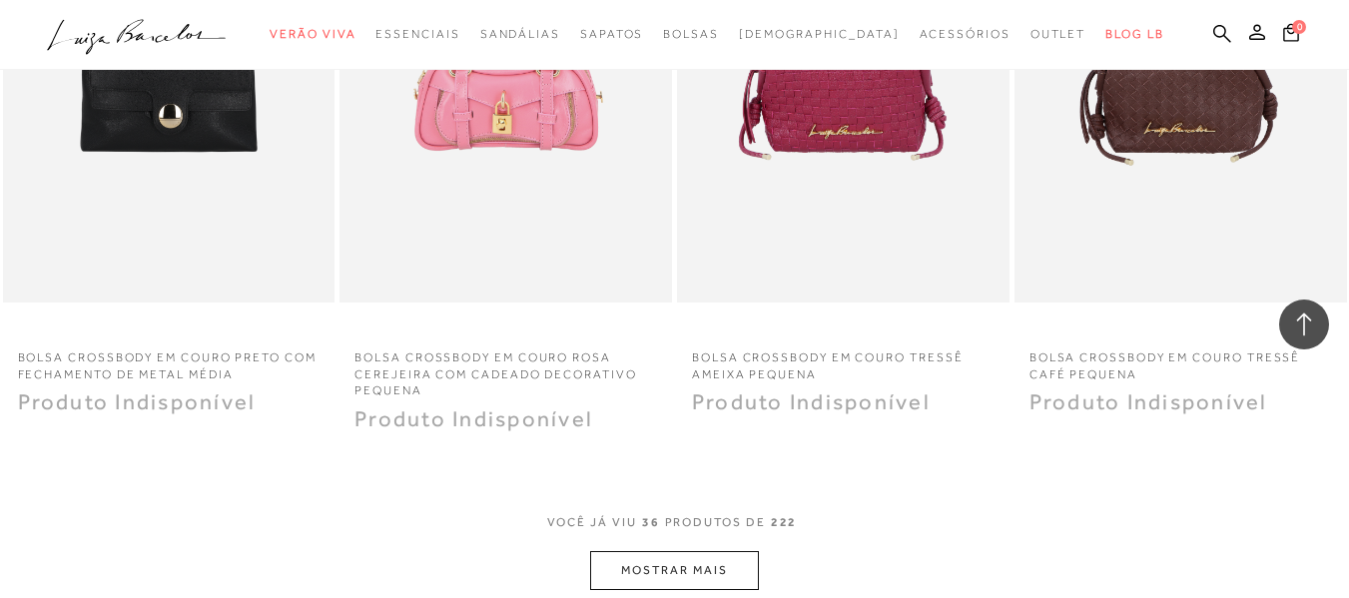
scroll to position [5493, 0]
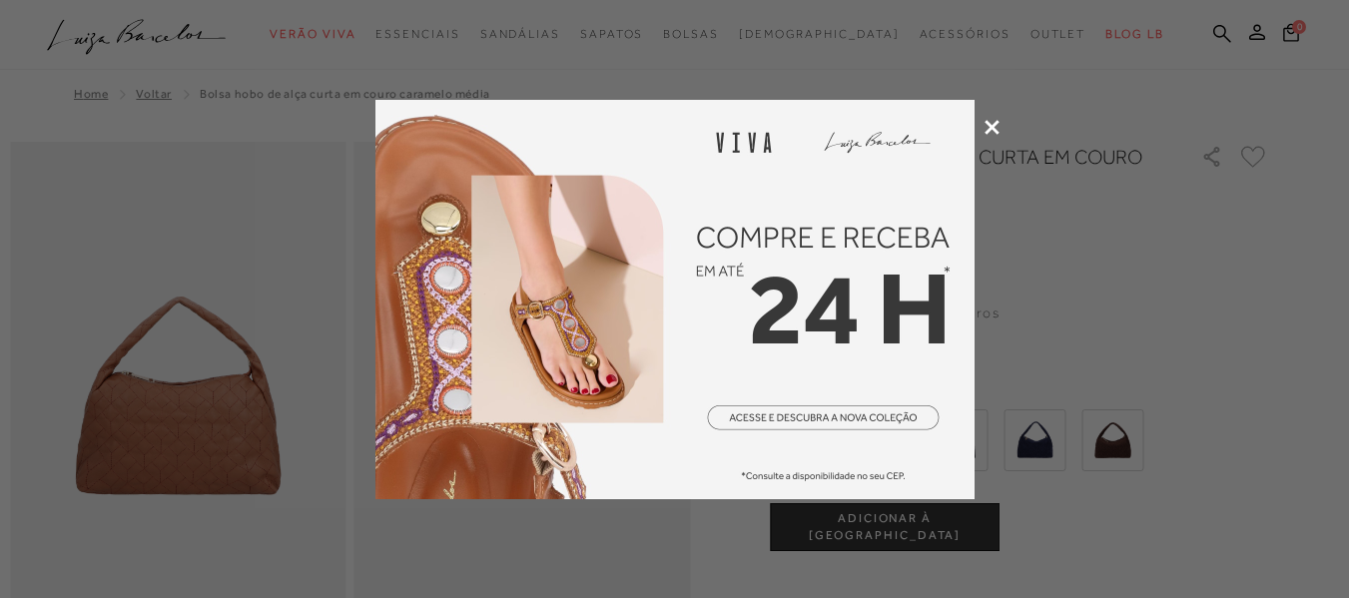
click at [1000, 125] on div at bounding box center [674, 299] width 1349 height 598
click at [989, 121] on icon at bounding box center [992, 127] width 15 height 15
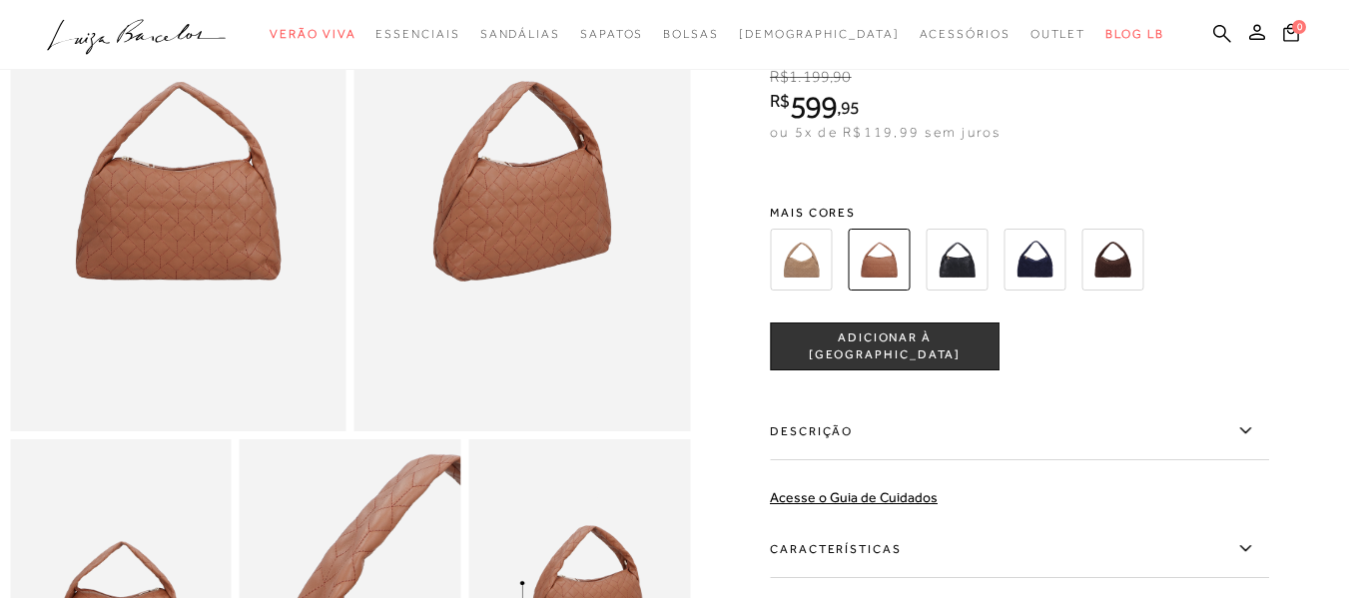
scroll to position [200, 0]
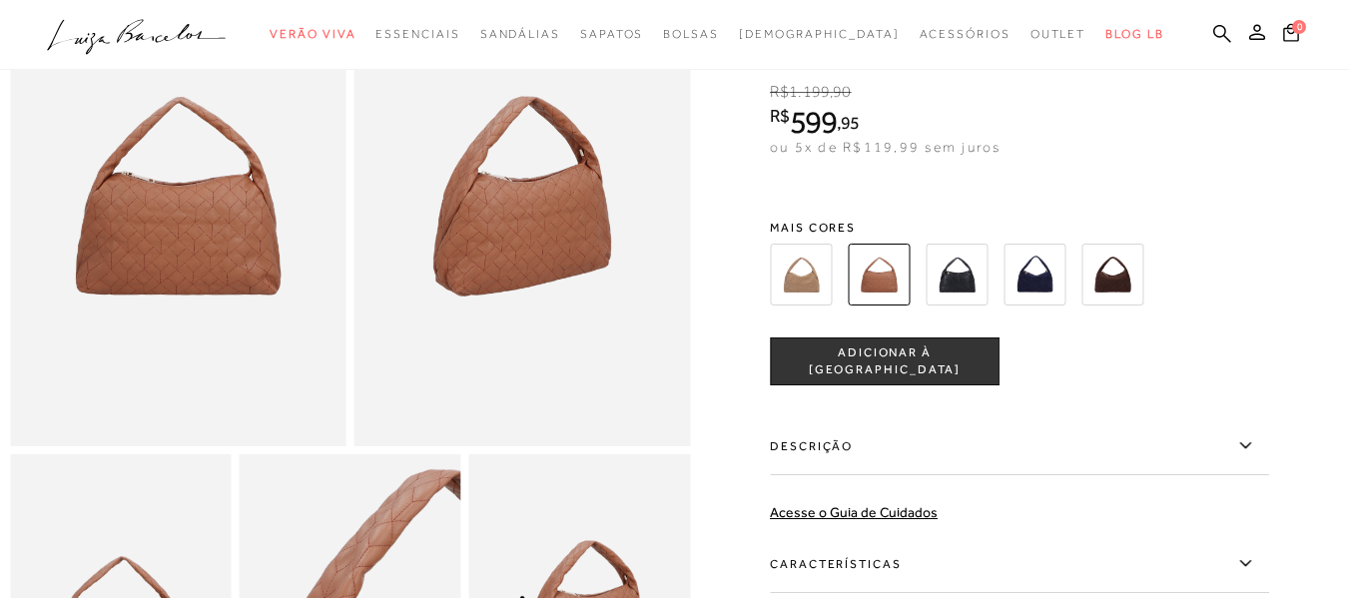
click at [961, 301] on img at bounding box center [957, 275] width 62 height 62
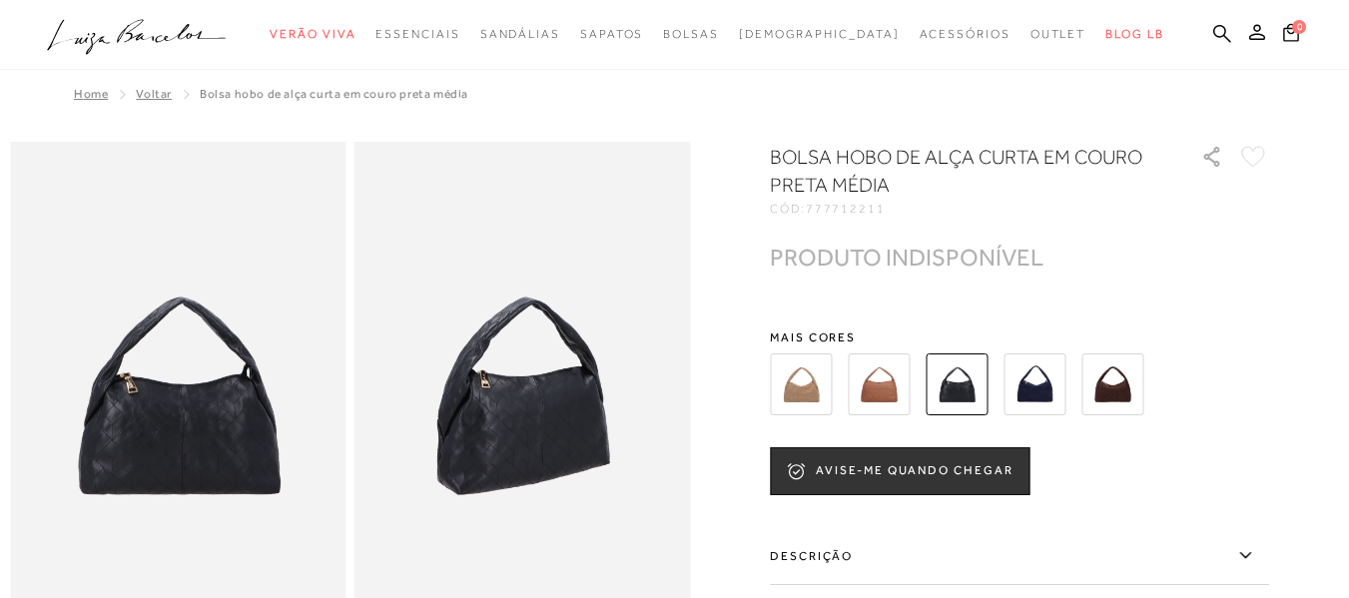
click at [1046, 382] on img at bounding box center [1035, 385] width 62 height 62
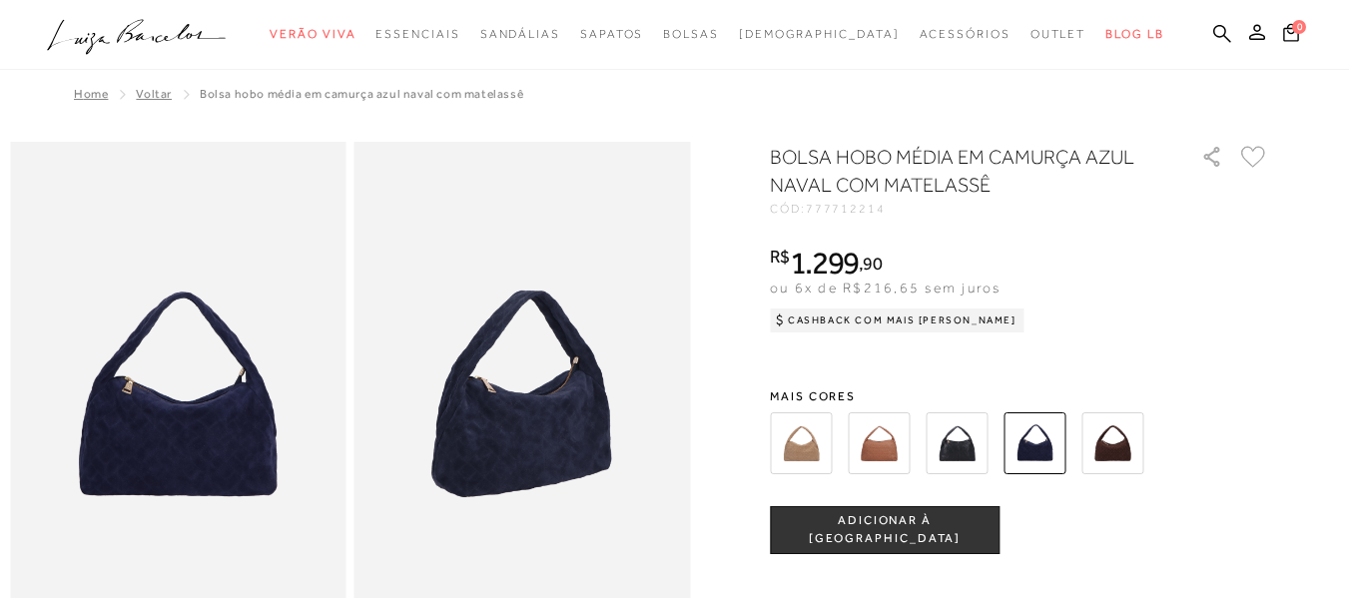
click at [559, 423] on img at bounding box center [523, 394] width 337 height 504
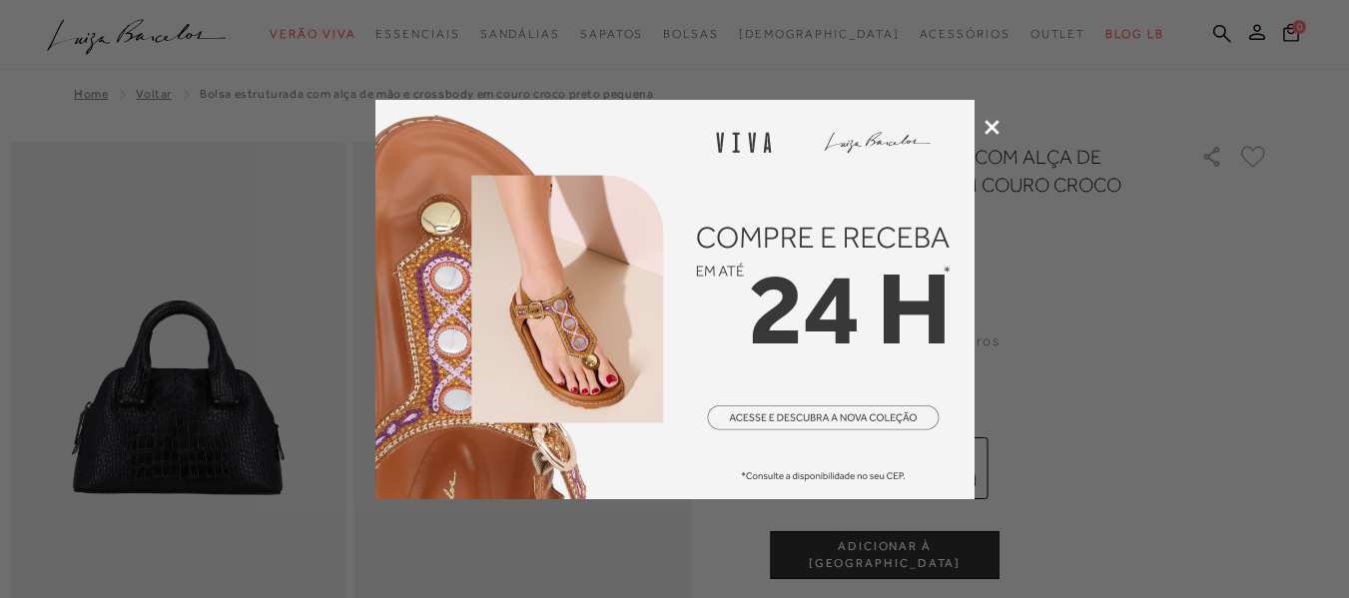
click at [986, 124] on icon at bounding box center [992, 127] width 15 height 15
